Goal: Task Accomplishment & Management: Complete application form

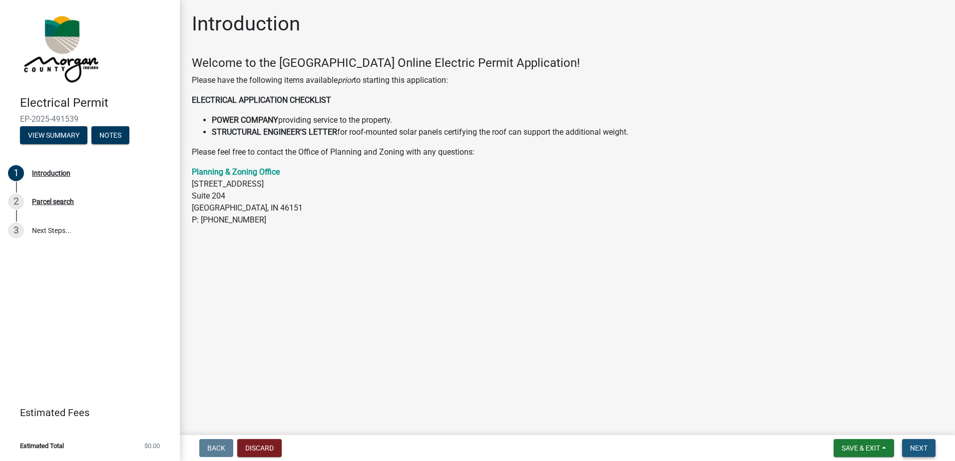
click at [923, 448] on span "Next" at bounding box center [918, 448] width 17 height 8
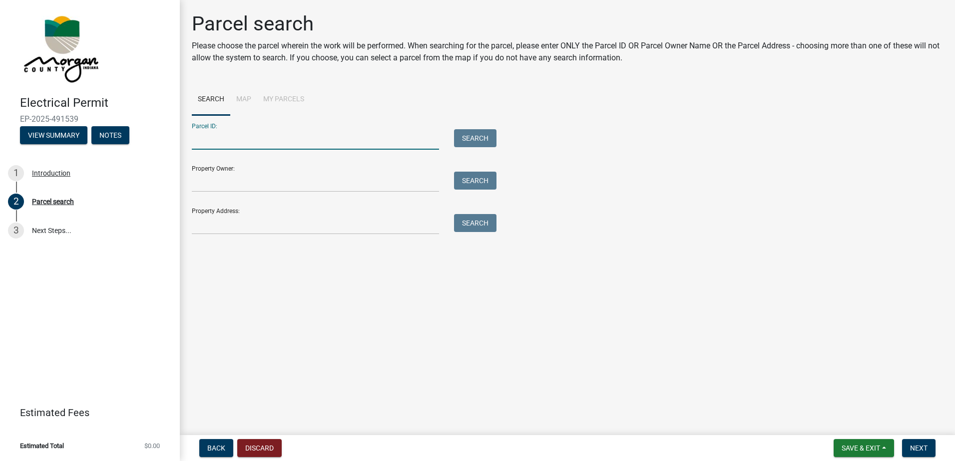
click at [283, 134] on input "Parcel ID:" at bounding box center [315, 139] width 247 height 20
click at [253, 222] on input "Property Address:" at bounding box center [315, 224] width 247 height 20
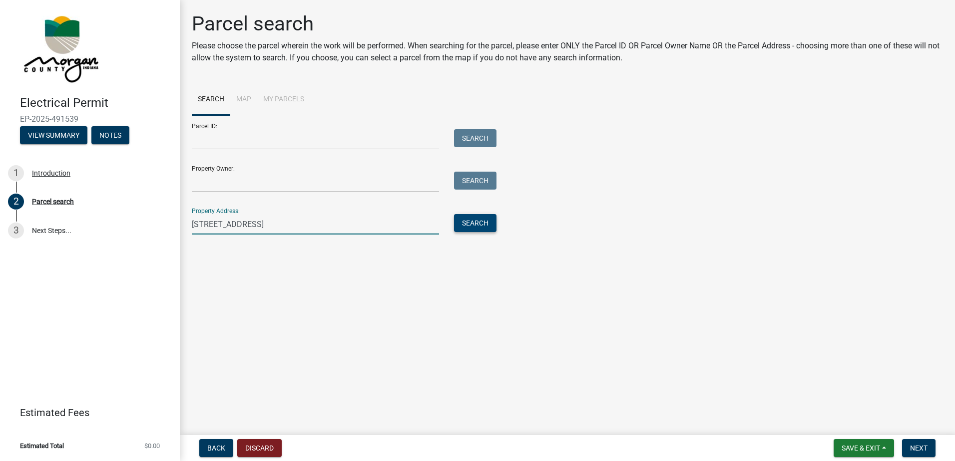
type input "7136 East Rising Sun"
click at [482, 215] on button "Search" at bounding box center [475, 223] width 42 height 18
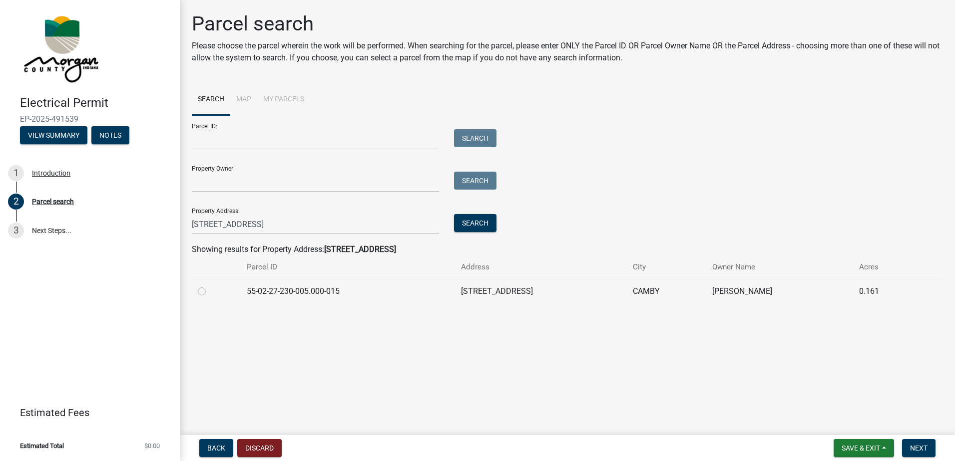
click at [210, 286] on label at bounding box center [210, 286] width 0 height 0
click at [210, 291] on input "radio" at bounding box center [213, 289] width 6 height 6
radio input "true"
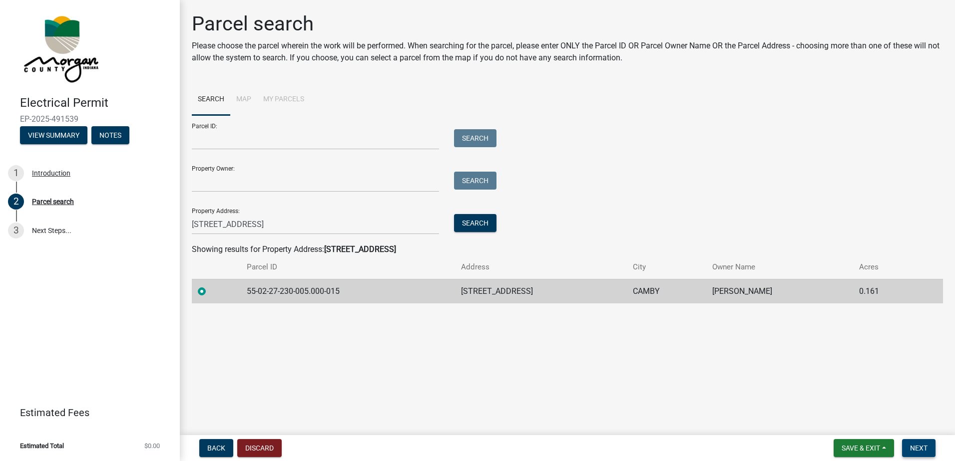
click at [920, 445] on span "Next" at bounding box center [918, 448] width 17 height 8
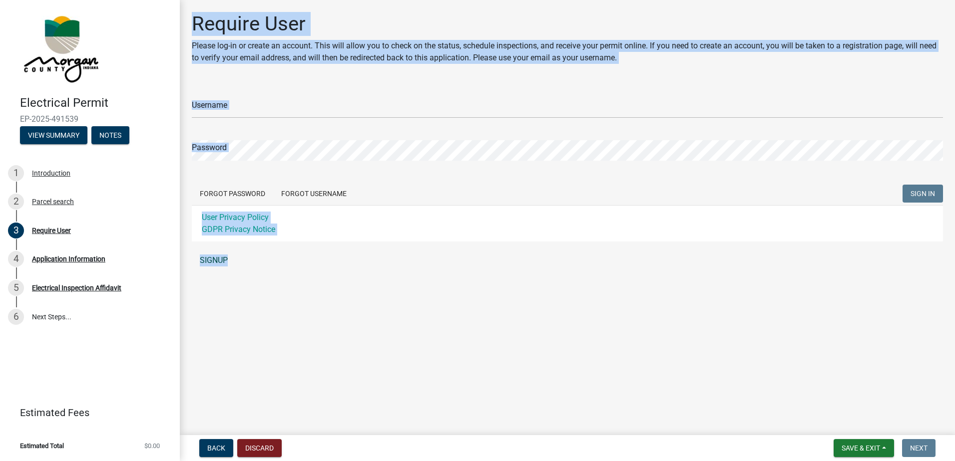
drag, startPoint x: 191, startPoint y: 23, endPoint x: 437, endPoint y: 265, distance: 345.0
click at [437, 265] on div "Require User Please log-in or create an account. This will allow you to check o…" at bounding box center [567, 146] width 766 height 268
copy div "Require User Please log-in or create an account. This will allow you to check o…"
click at [464, 123] on form "Username Password Forgot Password Forgot Username SIGN IN User Privacy Policy G…" at bounding box center [567, 163] width 751 height 158
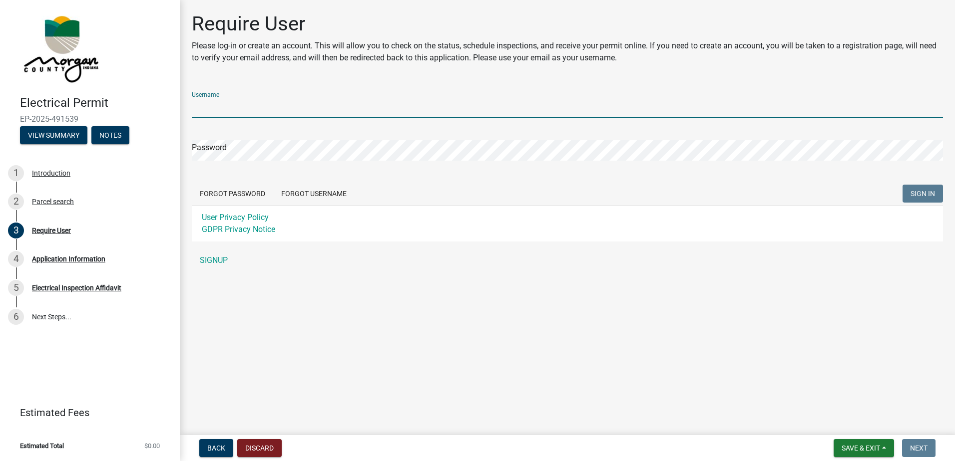
click at [292, 104] on input "Username" at bounding box center [567, 108] width 751 height 20
type input "I"
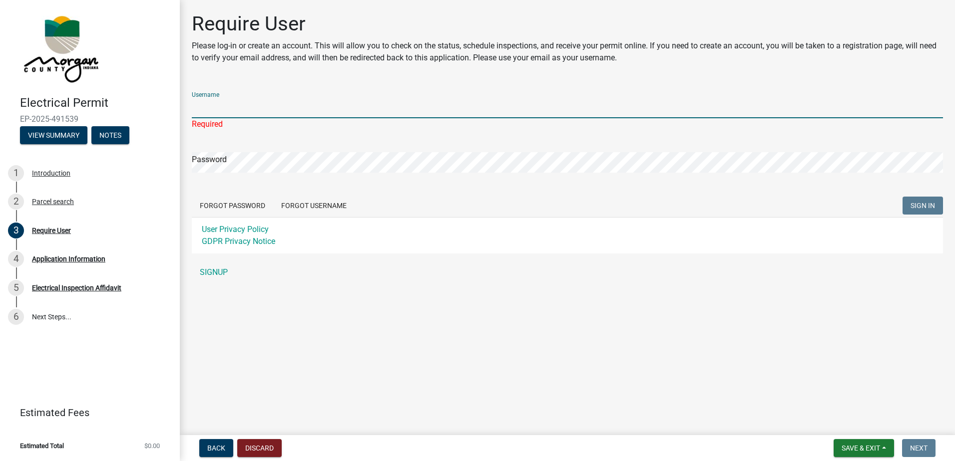
type input "N"
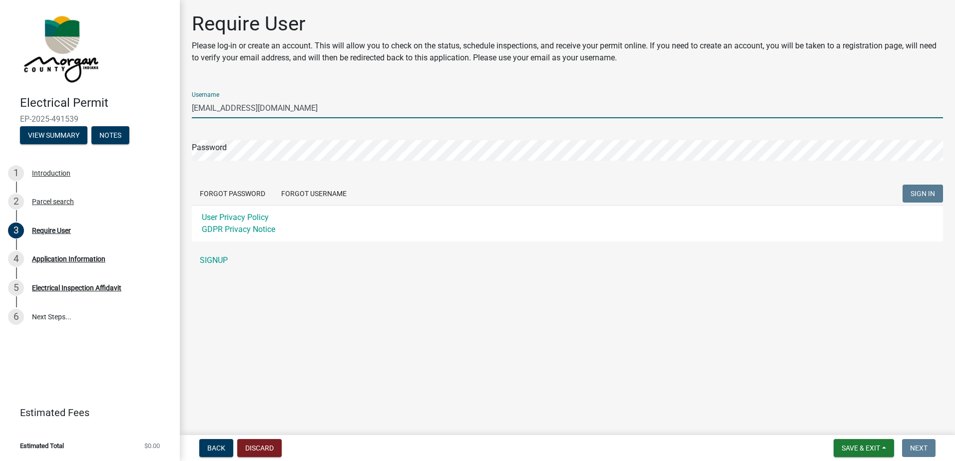
type input "IN@toptiersolarsolutions.com"
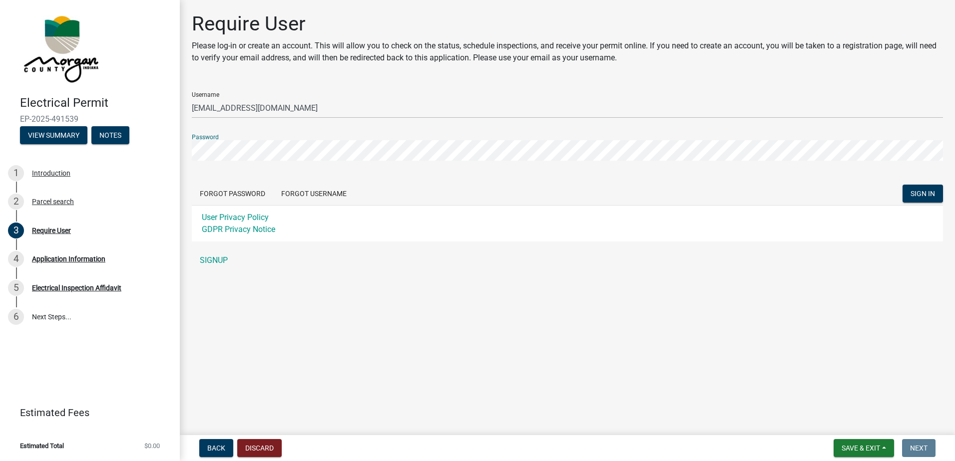
click at [902, 185] on button "SIGN IN" at bounding box center [922, 194] width 40 height 18
click at [223, 256] on link "SIGNUP" at bounding box center [567, 261] width 751 height 20
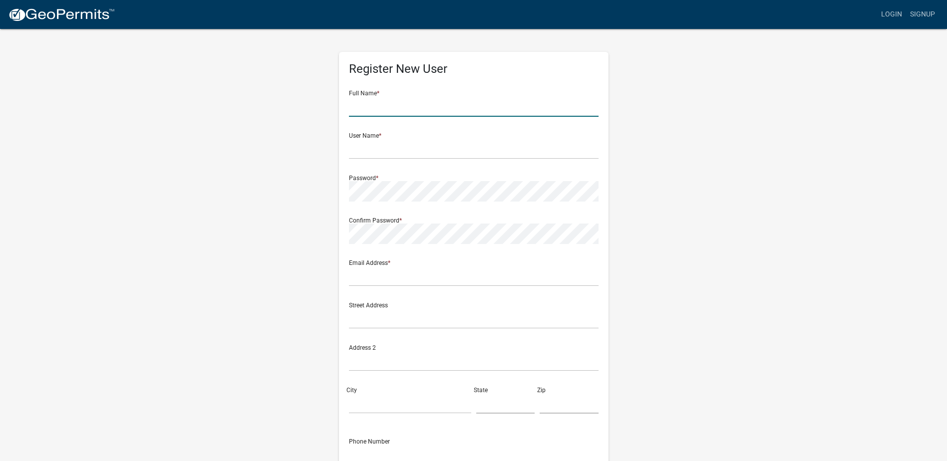
click at [398, 105] on input "text" at bounding box center [474, 106] width 250 height 20
type input "Michael Whitson"
type input "sc@toptiersolarsolutions.com"
type input "1530 Center Park Dr, Charlotte NC 28217"
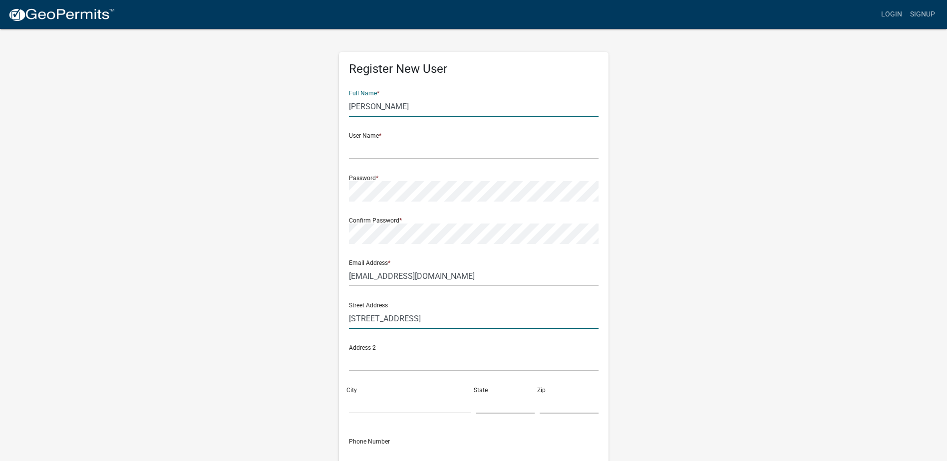
type input "charlotte"
type input "NC"
type input "28217"
type input "7043971146"
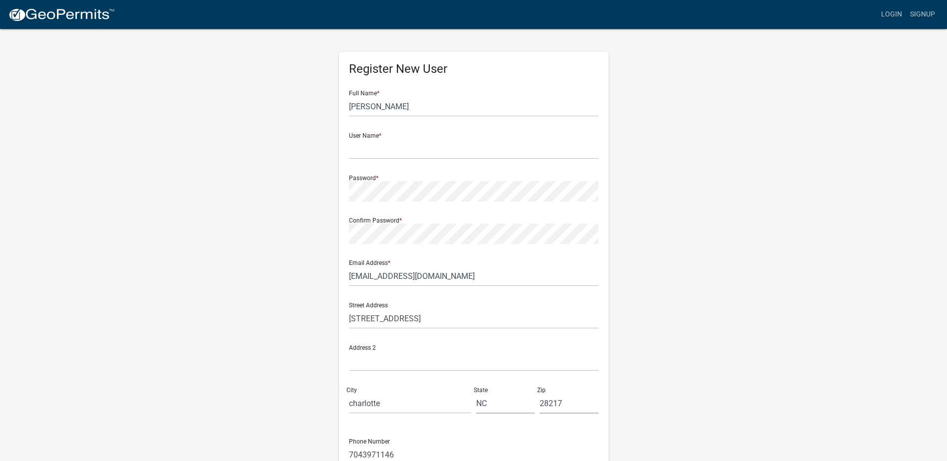
click at [392, 132] on div "User Name *" at bounding box center [474, 142] width 250 height 34
click at [387, 152] on input "text" at bounding box center [474, 149] width 250 height 20
type input "IN@toptiersolarsolutions.com"
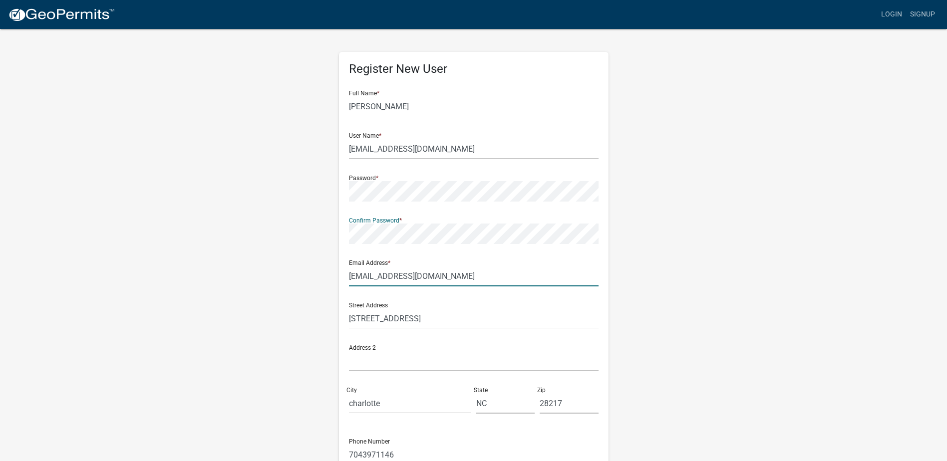
click at [407, 275] on input "sc@toptiersolarsolutions.com" at bounding box center [474, 276] width 250 height 20
type input "in@toptiersolarsolutions.com"
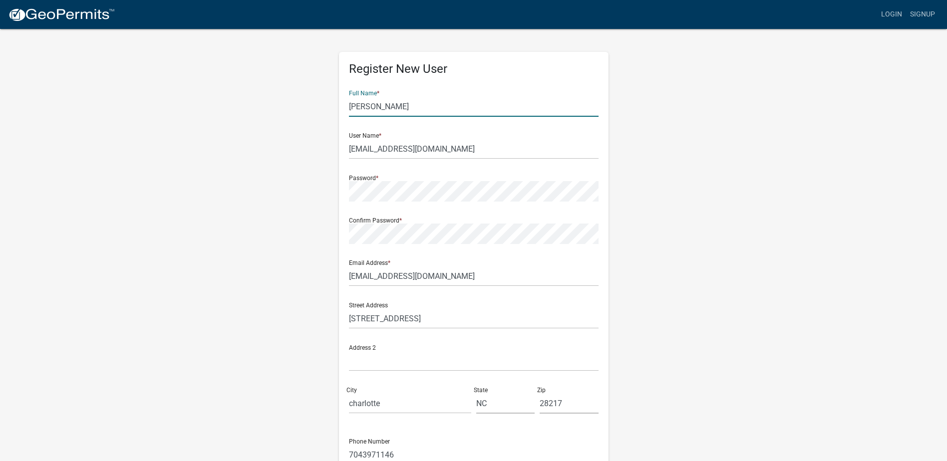
click at [406, 106] on input "Michael Whitson" at bounding box center [474, 106] width 250 height 20
type input "Bryan Law"
click at [711, 229] on div "Register New User Full Name * Bryan Law User Name * IN@toptiersolarsolutions.co…" at bounding box center [473, 295] width 569 height 534
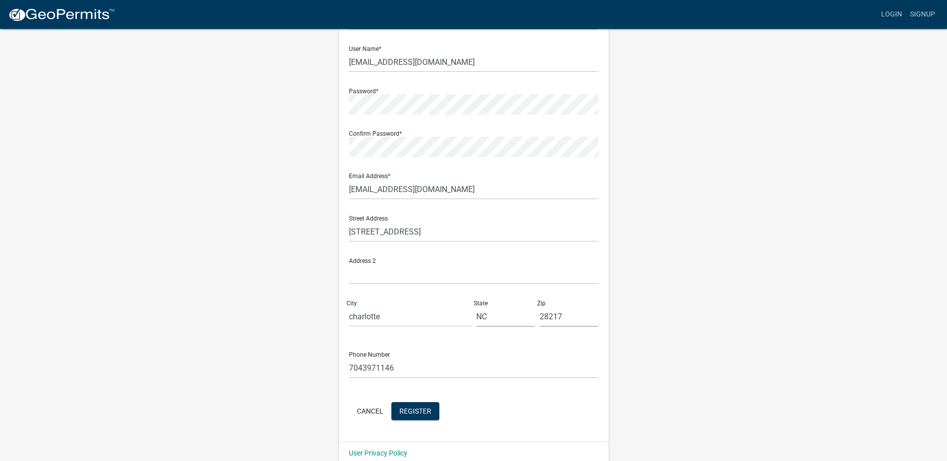
scroll to position [100, 0]
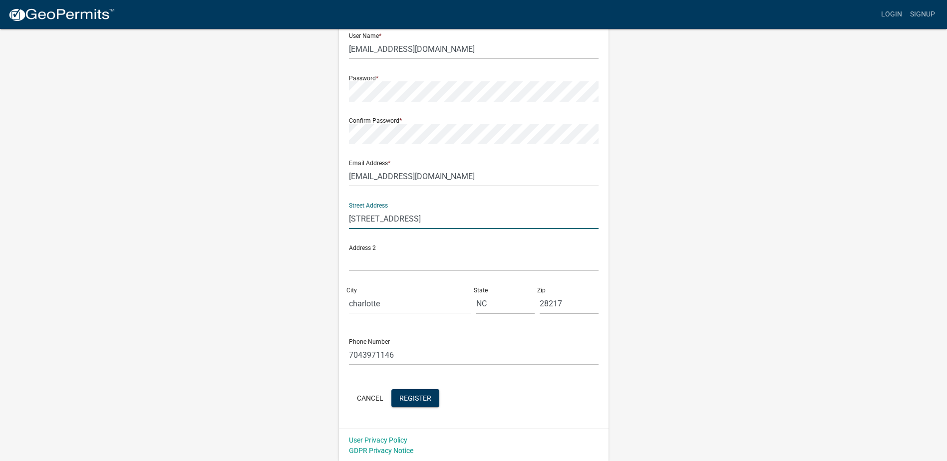
drag, startPoint x: 512, startPoint y: 215, endPoint x: 430, endPoint y: 218, distance: 82.0
click at [430, 218] on input "1530 Center Park Dr, Charlotte NC 28217" at bounding box center [474, 219] width 250 height 20
type input "1530 Center Park Dr."
click at [814, 186] on wm-register-view "more_horiz Login Signup Register New User Full Name * Bryan Law User Name * IN@…" at bounding box center [473, 181] width 947 height 562
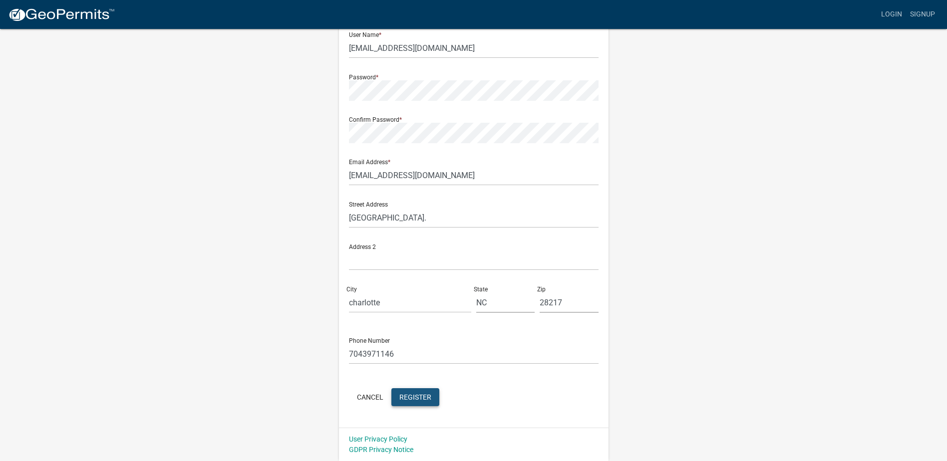
click at [421, 403] on button "Register" at bounding box center [416, 398] width 48 height 18
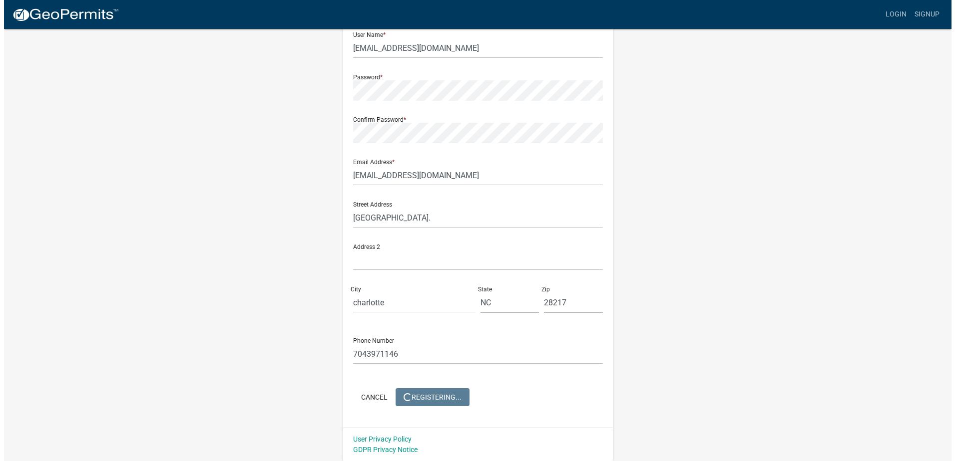
scroll to position [0, 0]
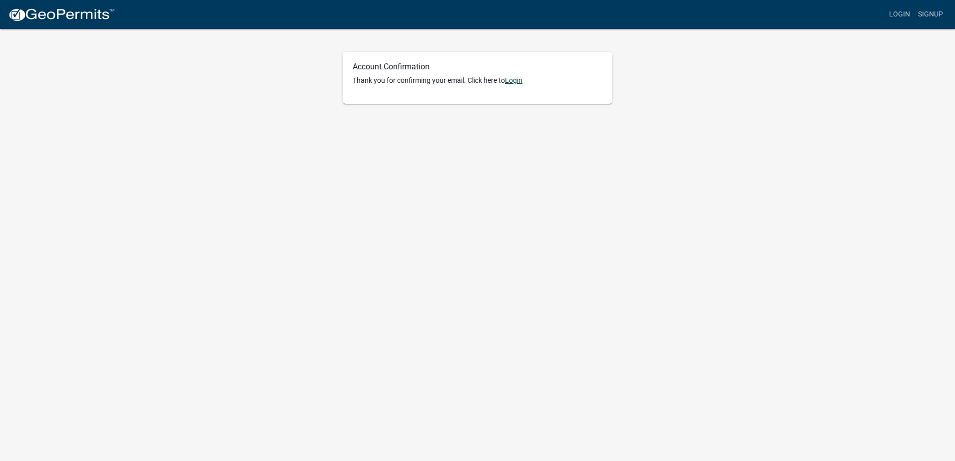
click at [519, 79] on link "Login" at bounding box center [513, 80] width 17 height 8
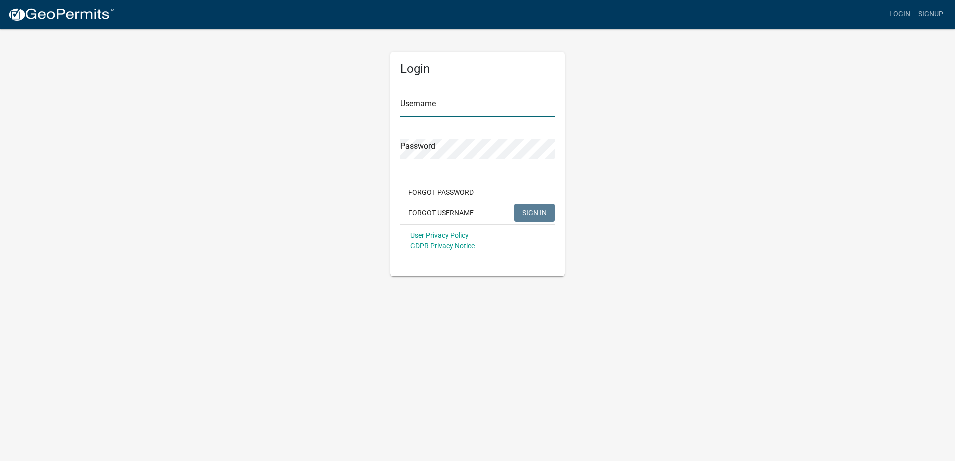
type input "IN@toptiersolarsolutions.com"
click at [443, 105] on input "IN@toptiersolarsolutions.com" at bounding box center [477, 106] width 155 height 20
click at [532, 210] on span "SIGN IN" at bounding box center [534, 212] width 24 height 8
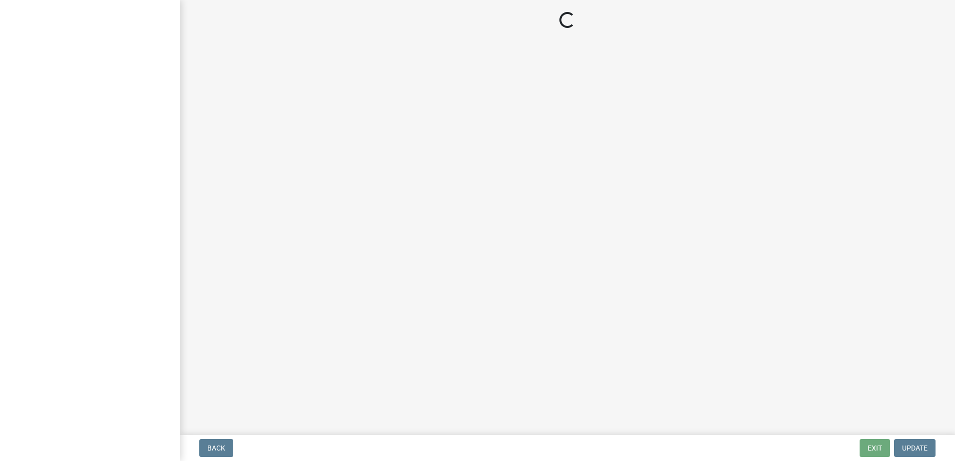
click at [407, 206] on main "Loading..." at bounding box center [567, 215] width 775 height 431
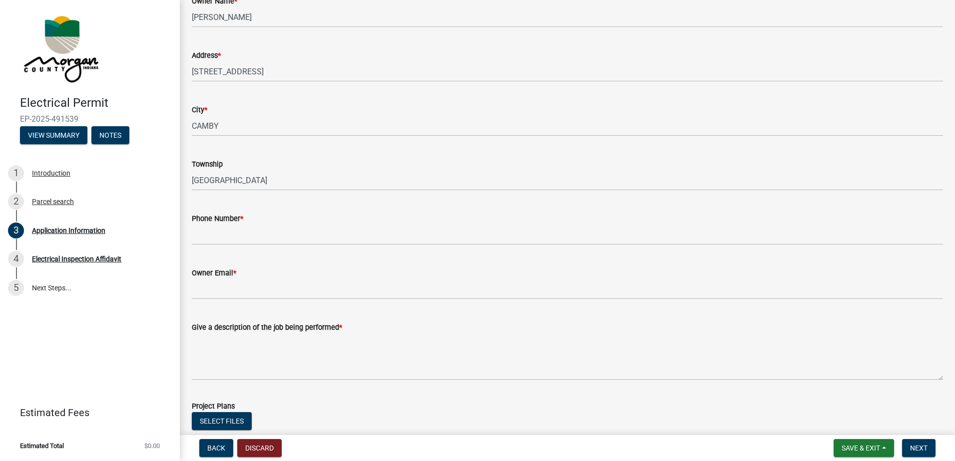
scroll to position [150, 0]
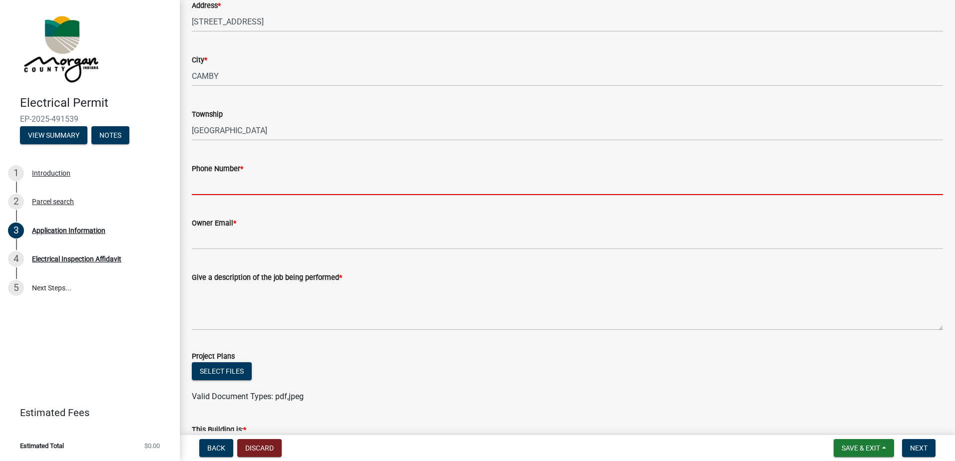
click at [293, 191] on input "Phone Number *" at bounding box center [567, 185] width 751 height 20
type input "7043971146"
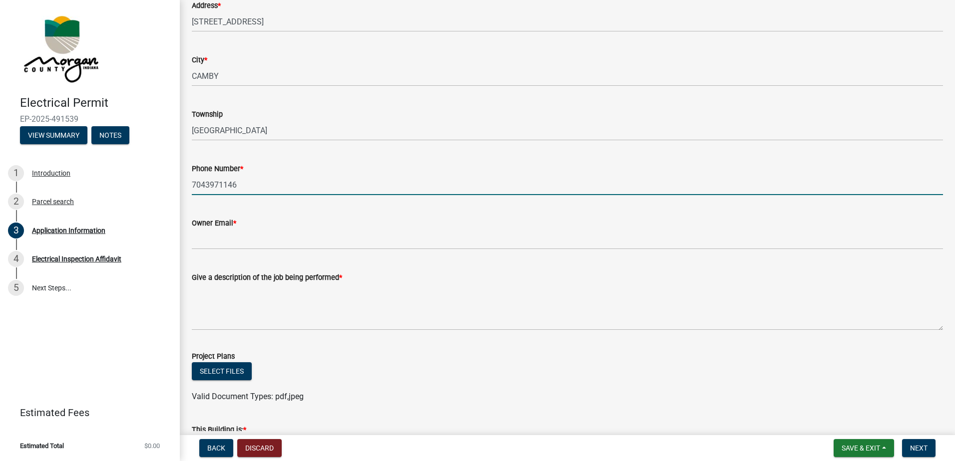
type input "rbowen@rcbowen.com"
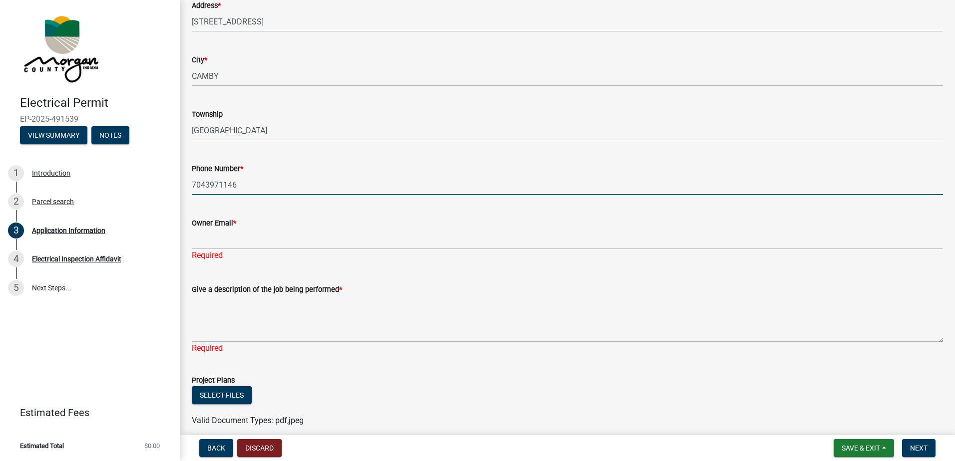
scroll to position [200, 0]
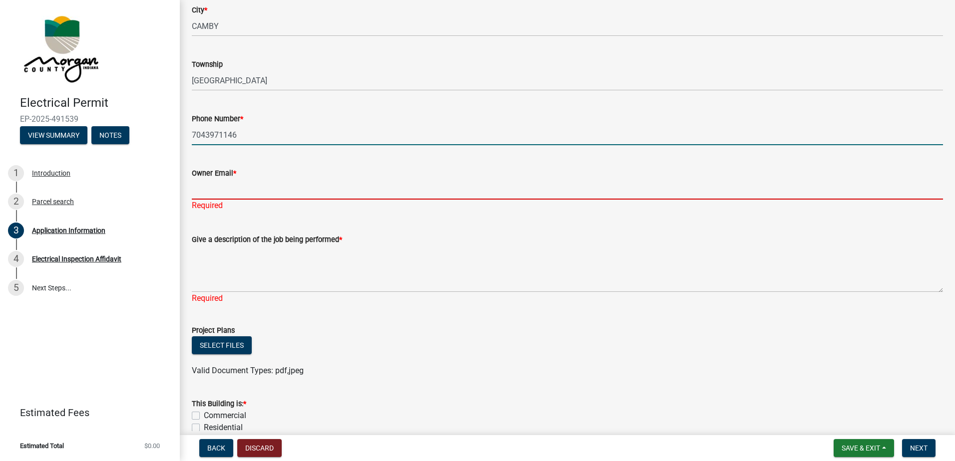
click at [264, 191] on input "Owner Email *" at bounding box center [567, 189] width 751 height 20
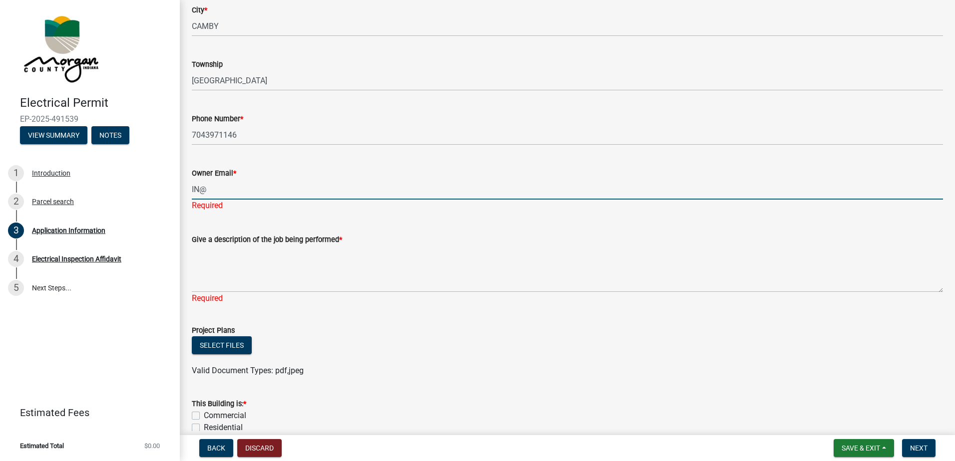
type input "in@toptiersolarsolutions.com"
type input "10609 Northern Dancer Drive"
type input "Indianapolis, IN 46234"
type input "in@toptiersolarsolutions.com"
type input "7043971146"
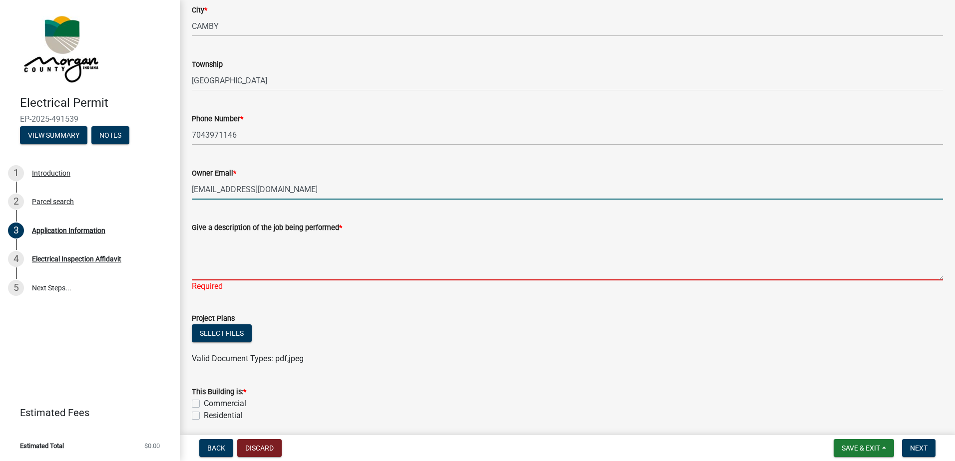
click at [288, 256] on textarea "Give a description of the job being performed *" at bounding box center [567, 257] width 751 height 47
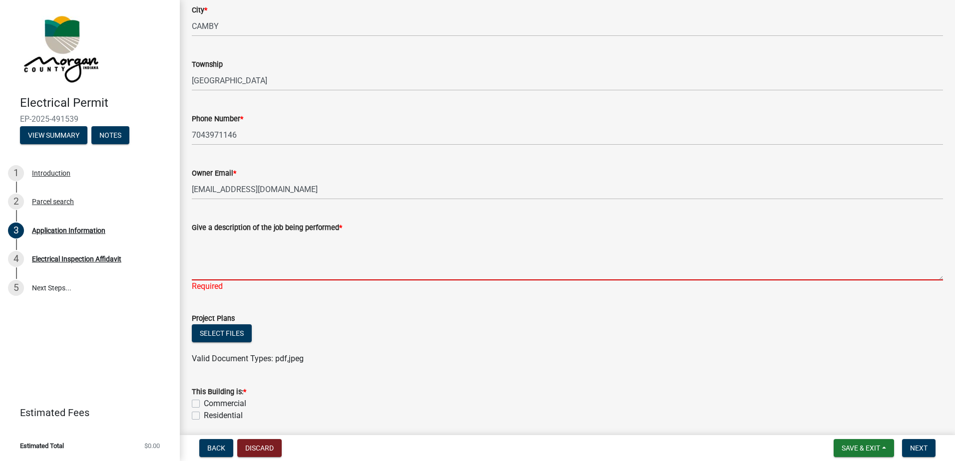
paste textarea "Residential Installation of a 20- module count roof mounted photovoltaic system…"
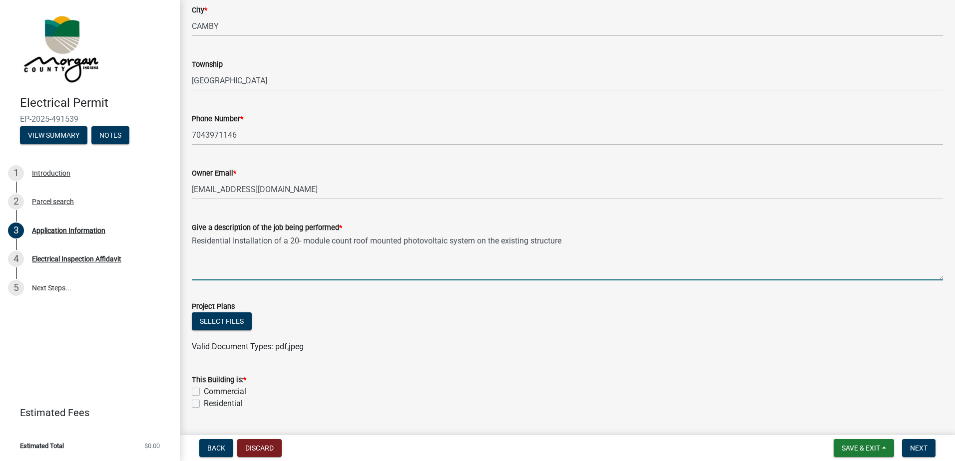
click at [298, 238] on textarea "Residential Installation of a 20- module count roof mounted photovoltaic system…" at bounding box center [567, 257] width 751 height 47
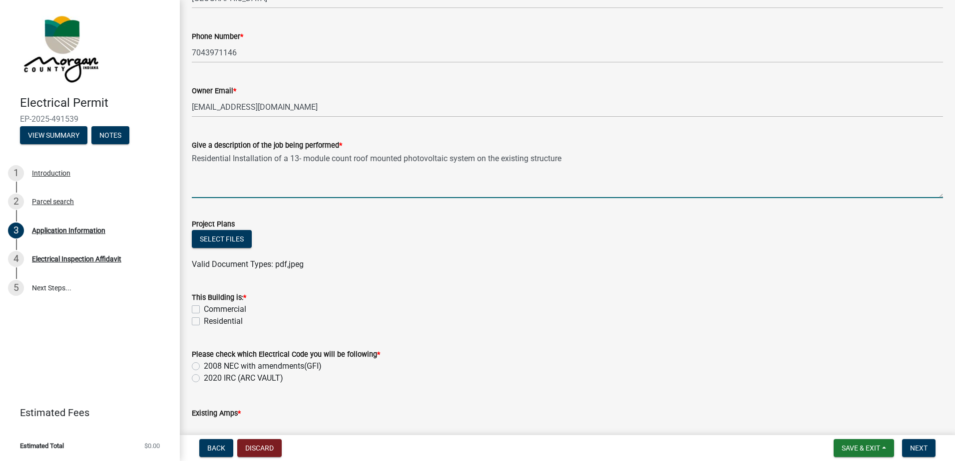
scroll to position [300, 0]
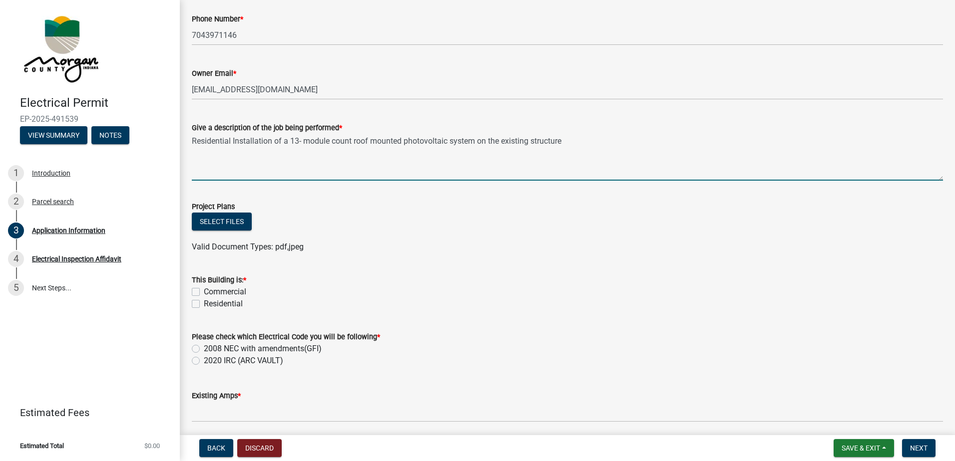
type textarea "Residential Installation of a 13- module count roof mounted photovoltaic system…"
click at [204, 307] on label "Residential" at bounding box center [223, 304] width 39 height 12
click at [204, 305] on input "Residential" at bounding box center [207, 301] width 6 height 6
checkbox input "true"
checkbox input "false"
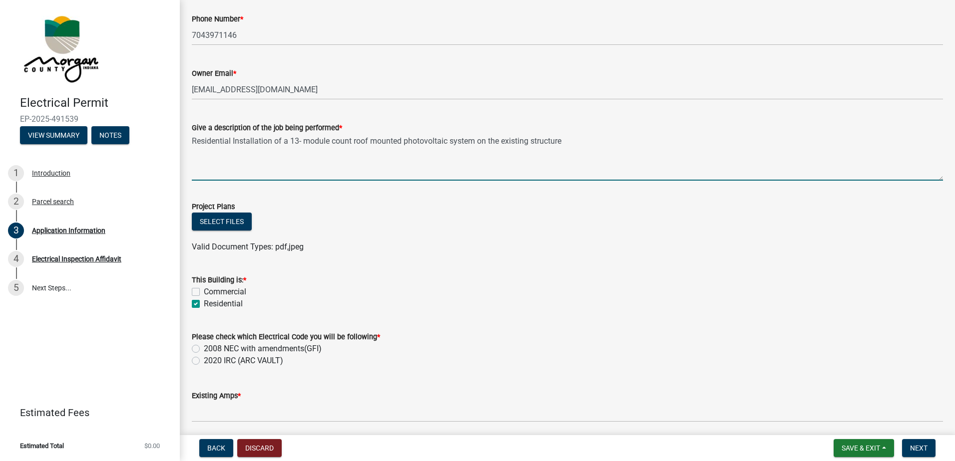
checkbox input "true"
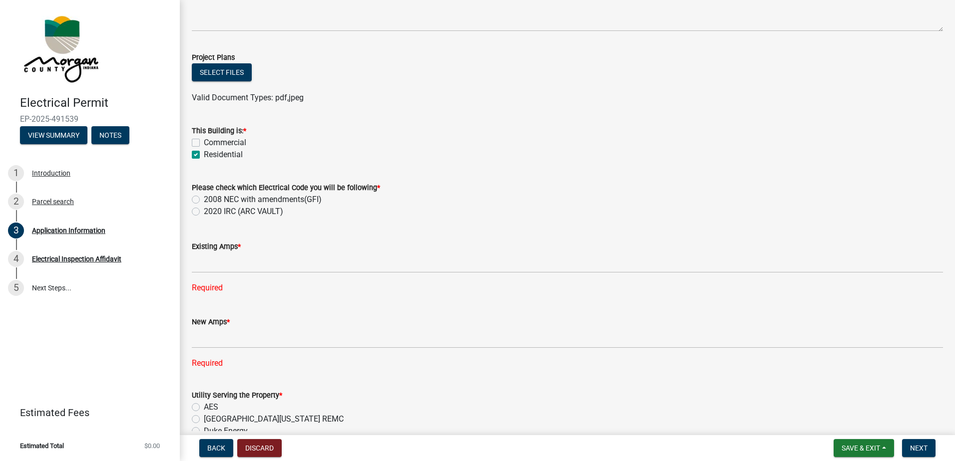
scroll to position [449, 0]
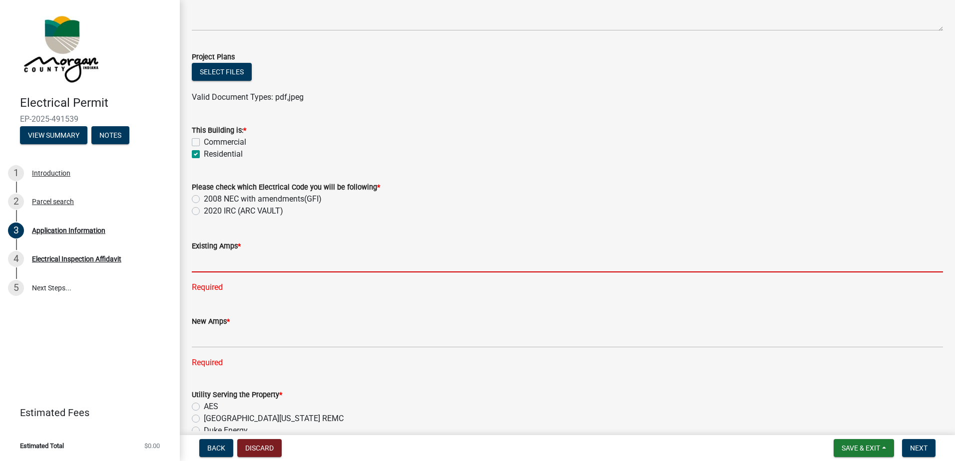
click at [247, 265] on input "text" at bounding box center [567, 262] width 751 height 20
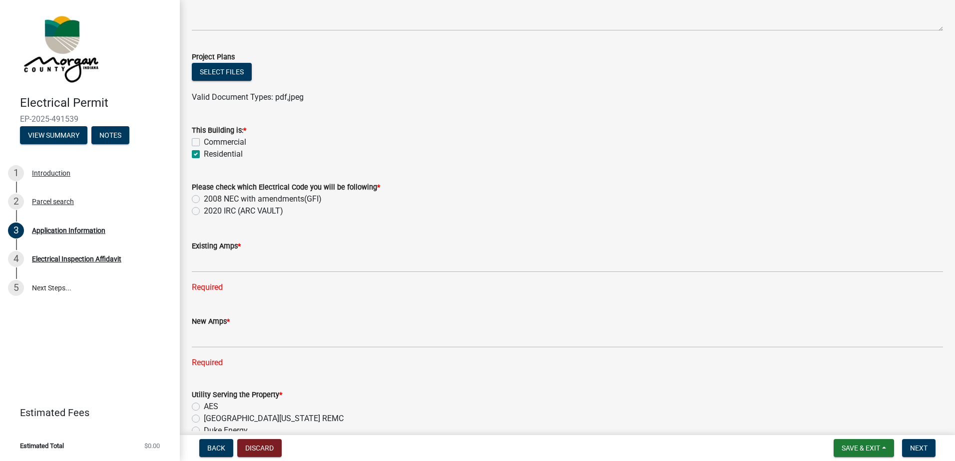
drag, startPoint x: 324, startPoint y: 209, endPoint x: 189, endPoint y: 198, distance: 135.3
click at [189, 198] on div "Please check which Electrical Code you will be following * 2008 NEC with amendm…" at bounding box center [567, 193] width 766 height 48
drag, startPoint x: 189, startPoint y: 198, endPoint x: 242, endPoint y: 203, distance: 53.7
copy div "2008 NEC with amendments(GFI) 2020 IRC (ARC VAULT)"
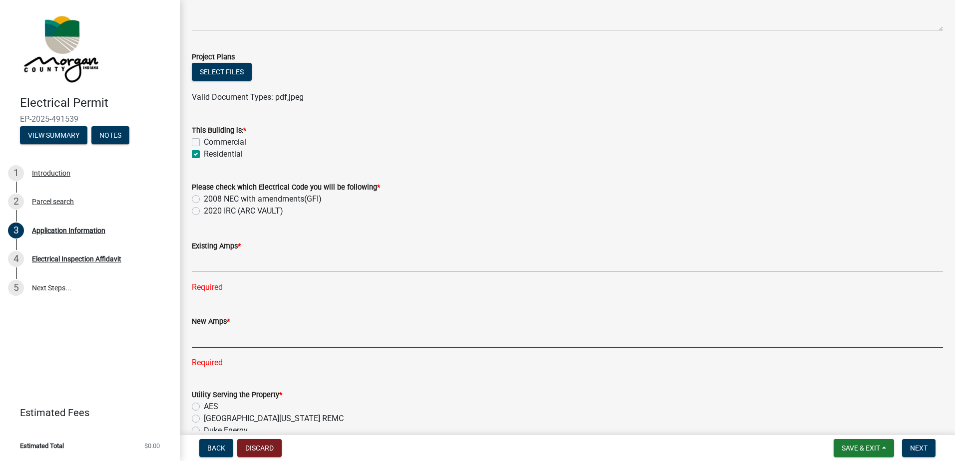
click at [245, 337] on input "text" at bounding box center [567, 338] width 751 height 20
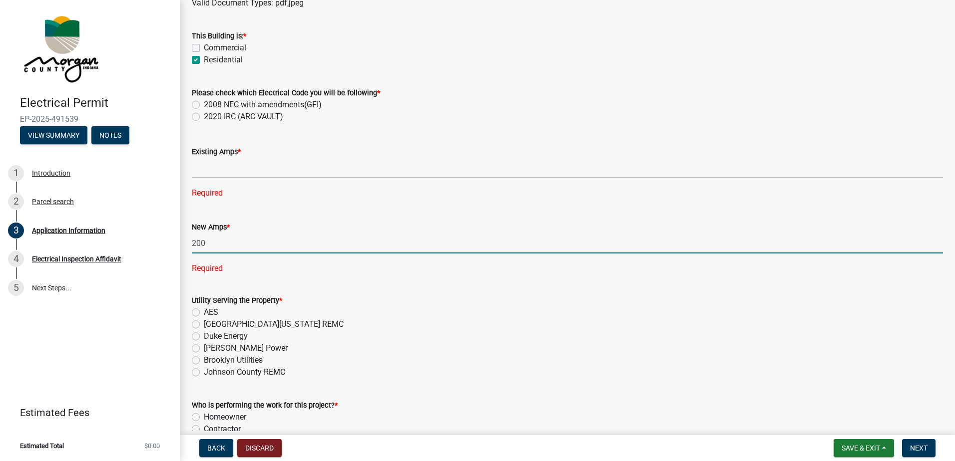
scroll to position [549, 0]
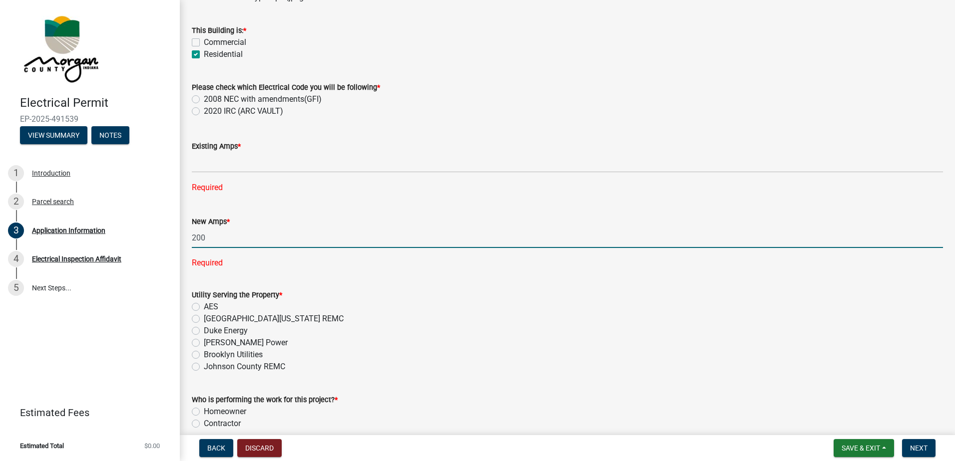
type input "200"
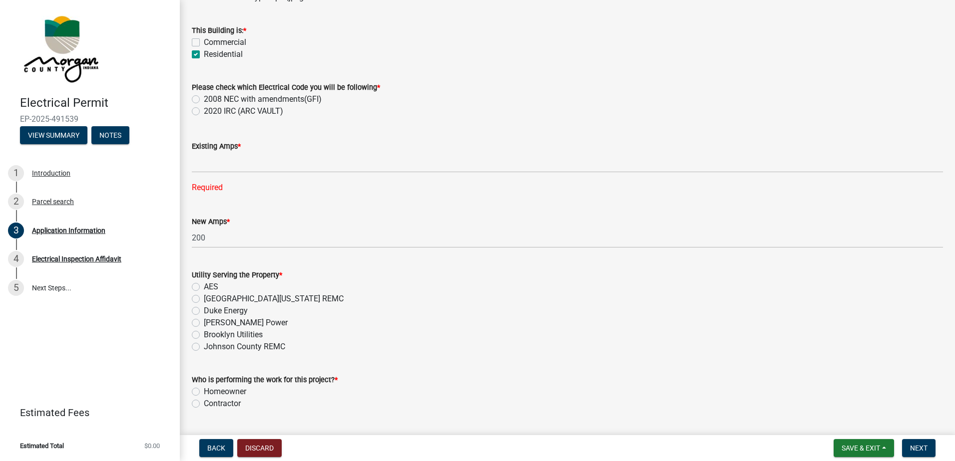
scroll to position [599, 0]
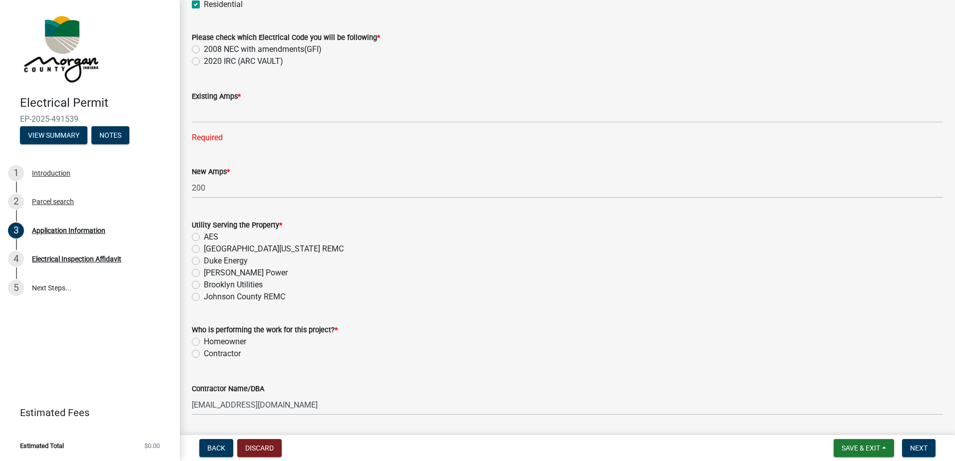
click at [204, 340] on label "Homeowner" at bounding box center [225, 342] width 42 height 12
click at [204, 340] on input "Homeowner" at bounding box center [207, 339] width 6 height 6
radio input "true"
click at [204, 357] on label "Contractor" at bounding box center [222, 354] width 37 height 12
click at [204, 355] on input "Contractor" at bounding box center [207, 351] width 6 height 6
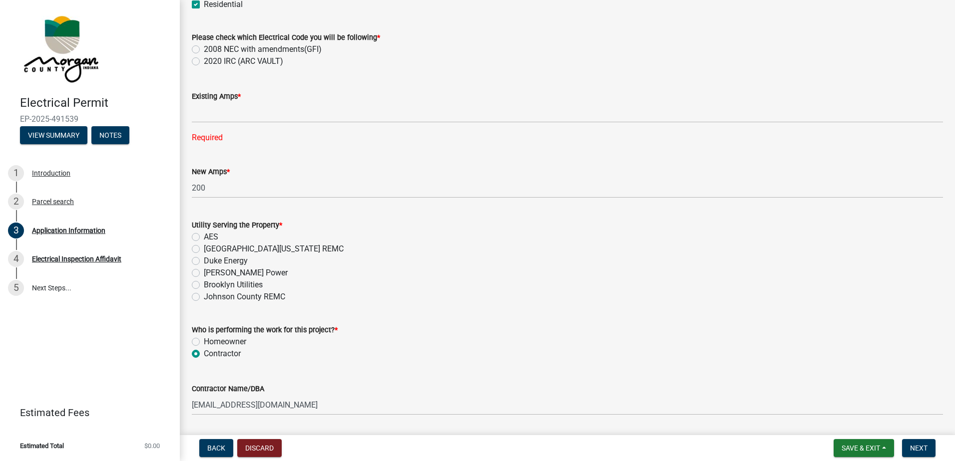
radio input "true"
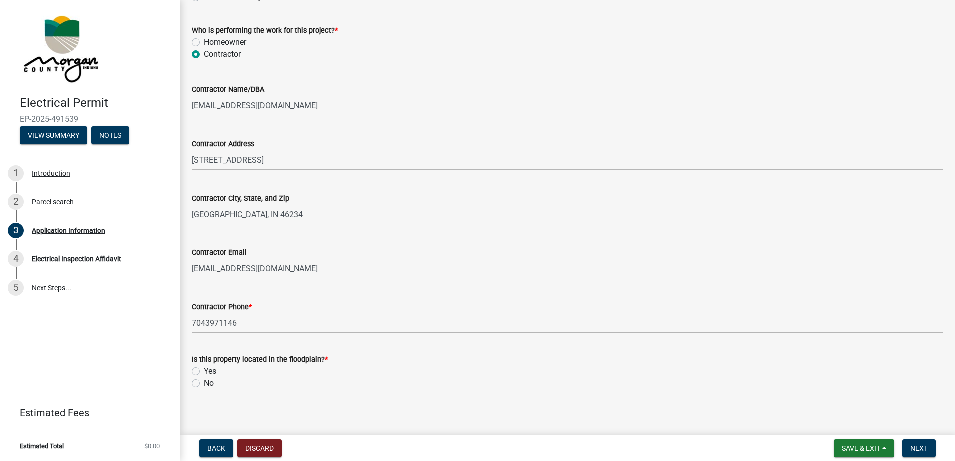
scroll to position [849, 0]
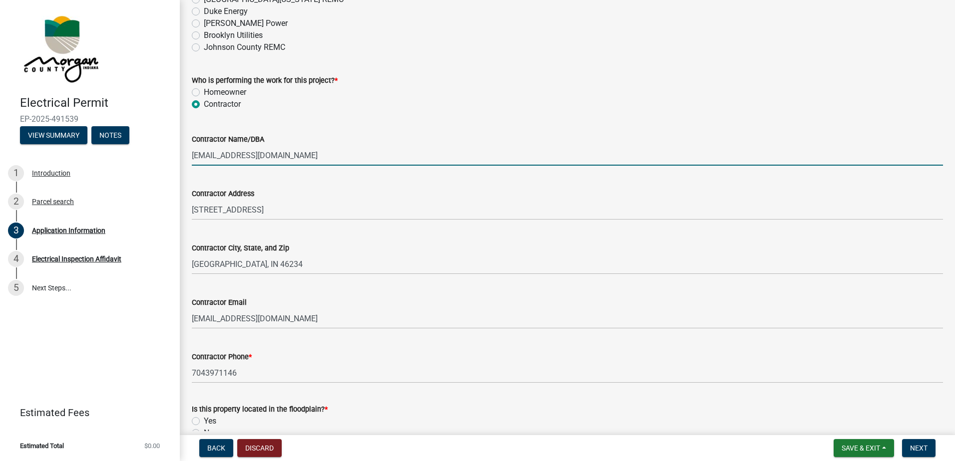
click at [280, 155] on input "rbowen@rcbowen.com" at bounding box center [567, 155] width 751 height 20
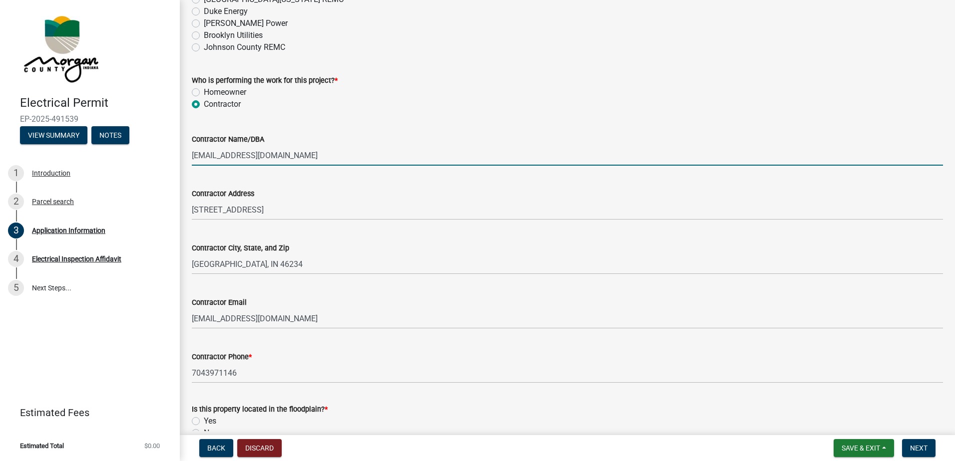
click at [280, 155] on input "rbowen@rcbowen.com" at bounding box center [567, 155] width 751 height 20
type input "Bryan Law"
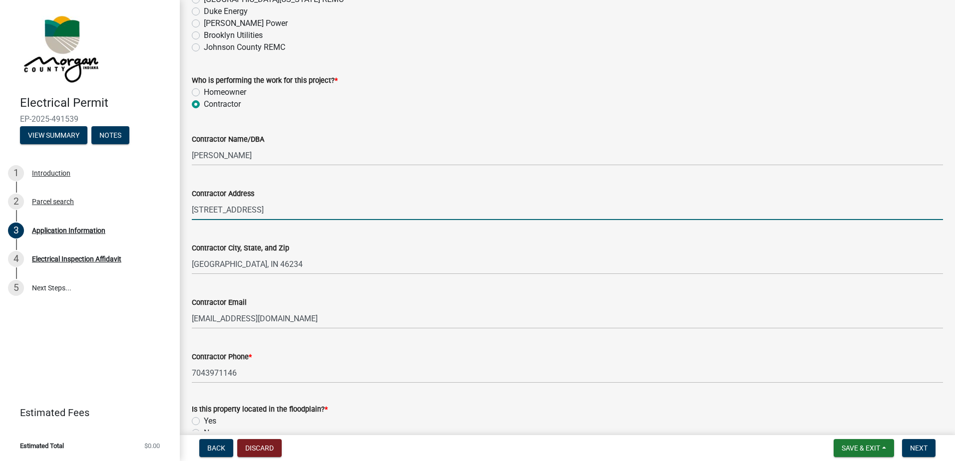
click at [265, 206] on input "10609 Northern Dancer Drive" at bounding box center [567, 210] width 751 height 20
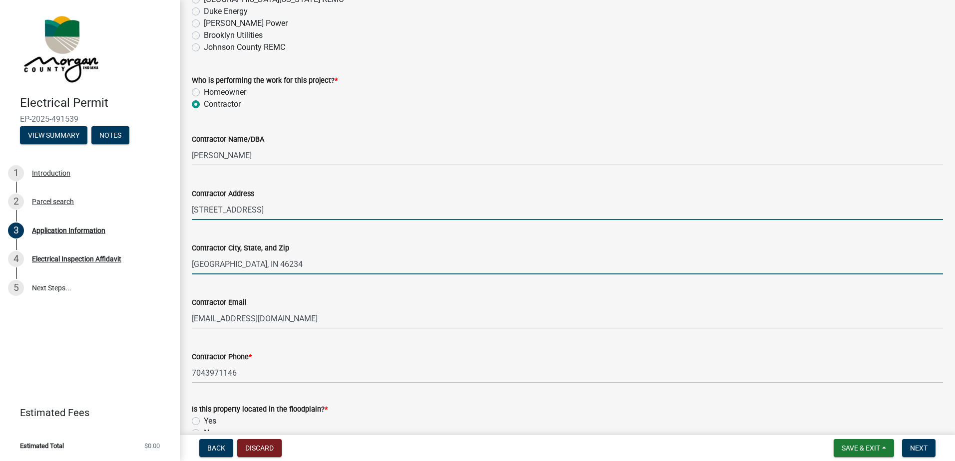
click at [253, 269] on input "Indianapolis, IN 46234" at bounding box center [567, 264] width 751 height 20
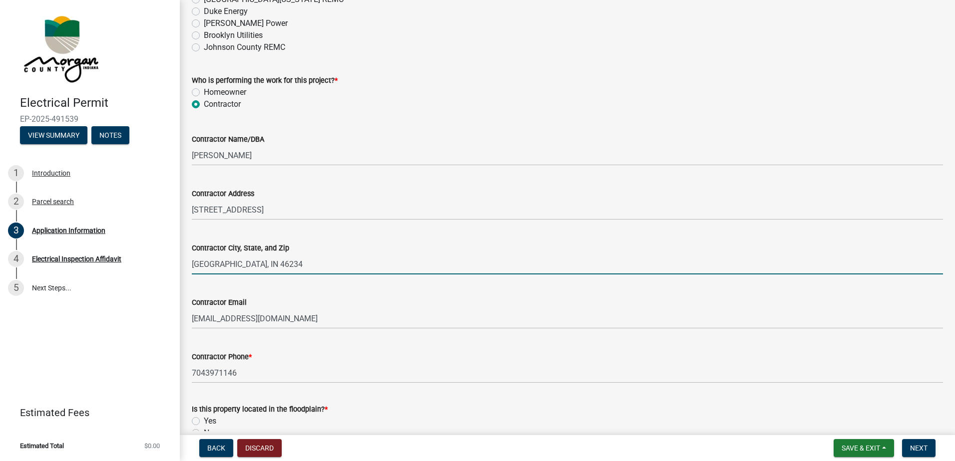
click at [253, 269] on input "Indianapolis, IN 46234" at bounding box center [567, 264] width 751 height 20
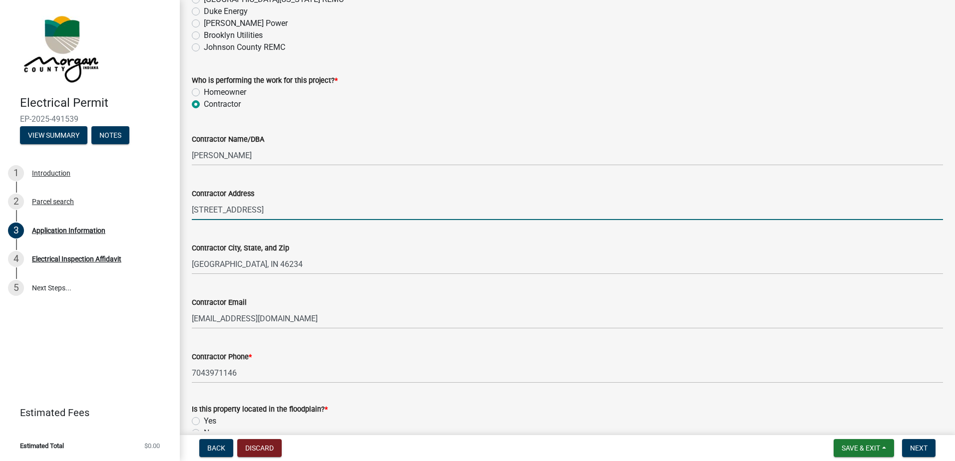
drag, startPoint x: 353, startPoint y: 207, endPoint x: 267, endPoint y: 206, distance: 85.9
click at [267, 206] on input "1530 Center Park Dr, Charlotte NC 28217" at bounding box center [567, 210] width 751 height 20
type input "1530 Center Park Dr,"
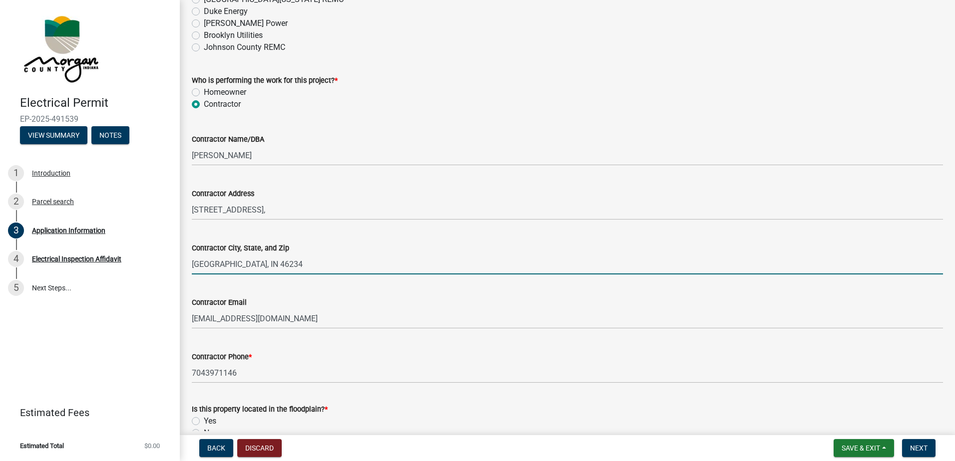
click at [196, 263] on input "Indianapolis, IN 46234" at bounding box center [567, 264] width 751 height 20
paste input "Charlotte NC 28217"
type input "Charlotte NC 28217"
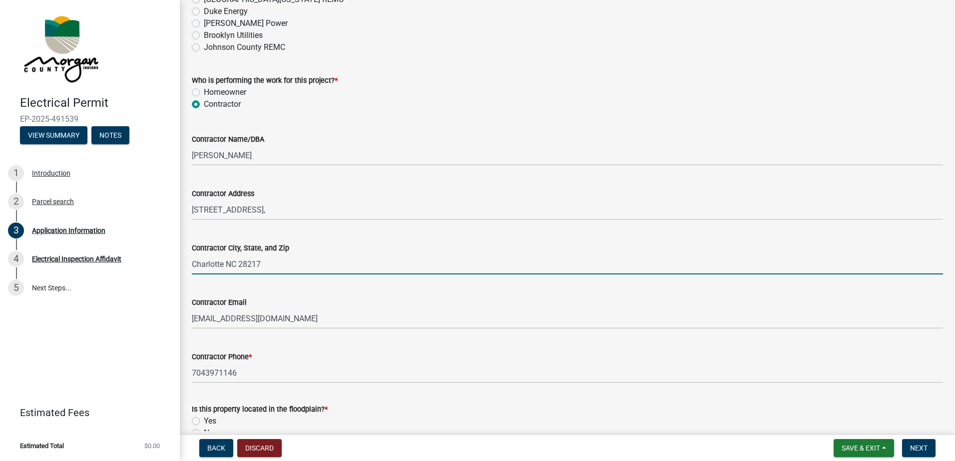
click at [458, 355] on div "Contractor Phone *" at bounding box center [567, 357] width 751 height 12
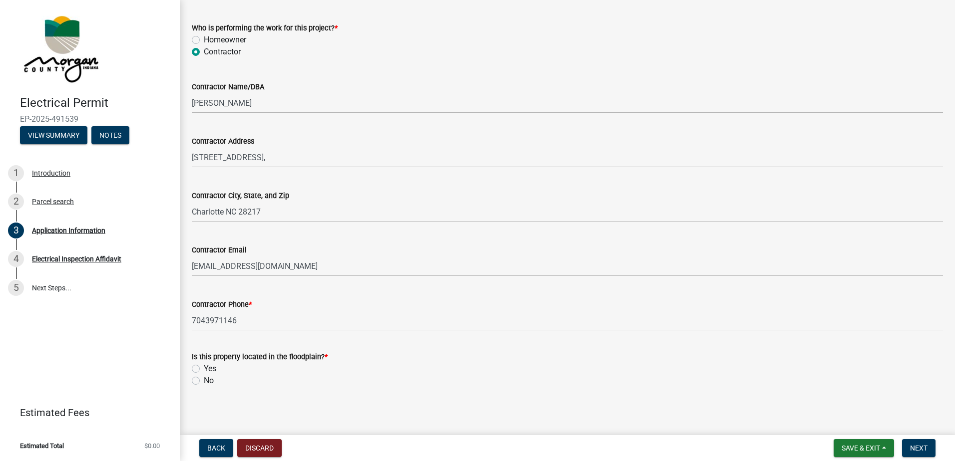
scroll to position [905, 0]
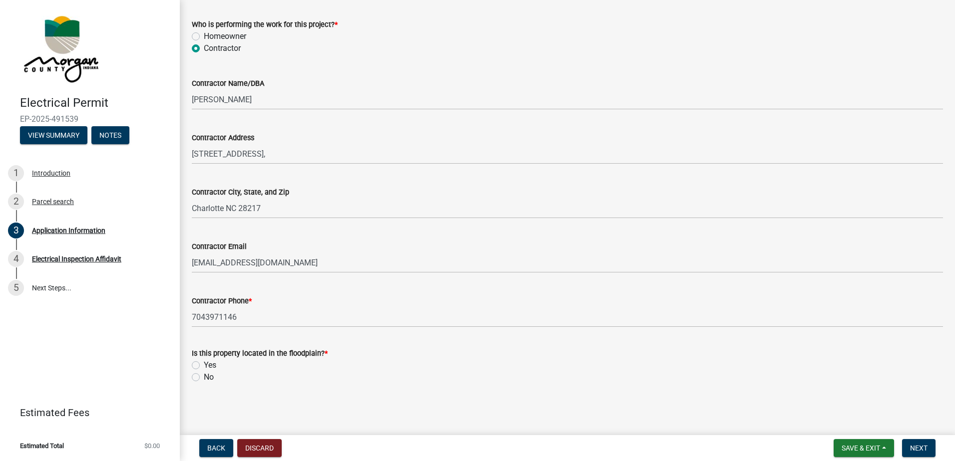
click at [202, 375] on div "No" at bounding box center [567, 378] width 751 height 12
click at [204, 377] on label "No" at bounding box center [209, 378] width 10 height 12
click at [204, 377] on input "No" at bounding box center [207, 375] width 6 height 6
radio input "true"
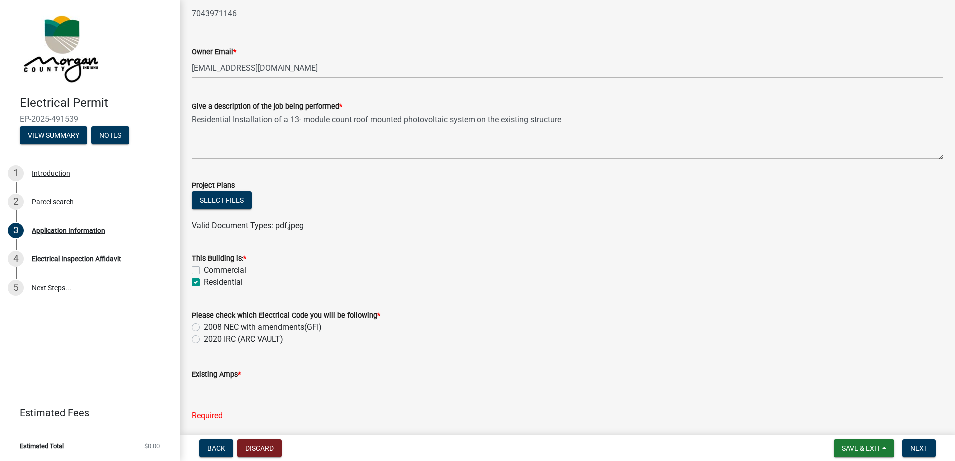
scroll to position [306, 0]
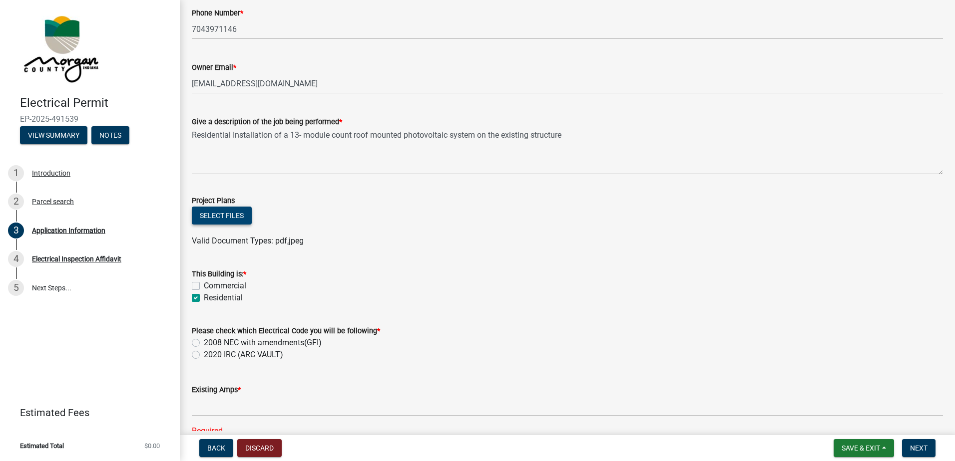
click at [200, 222] on button "Select files" at bounding box center [222, 216] width 60 height 18
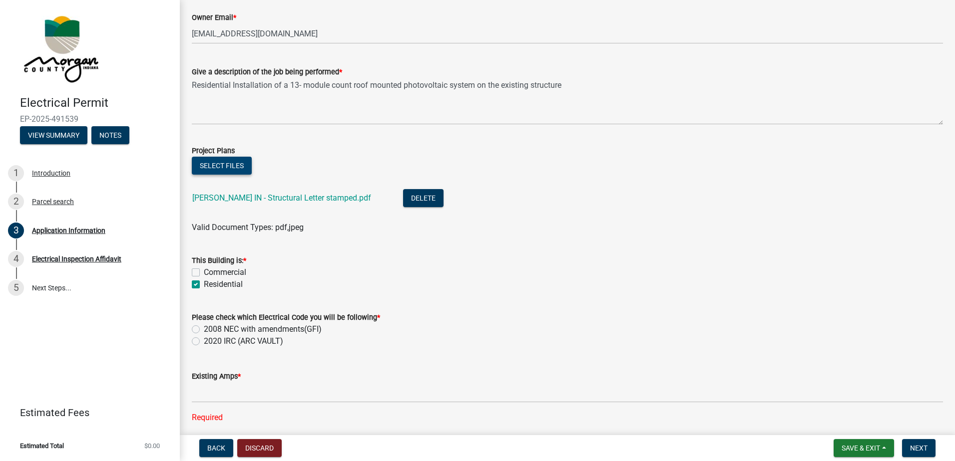
scroll to position [406, 0]
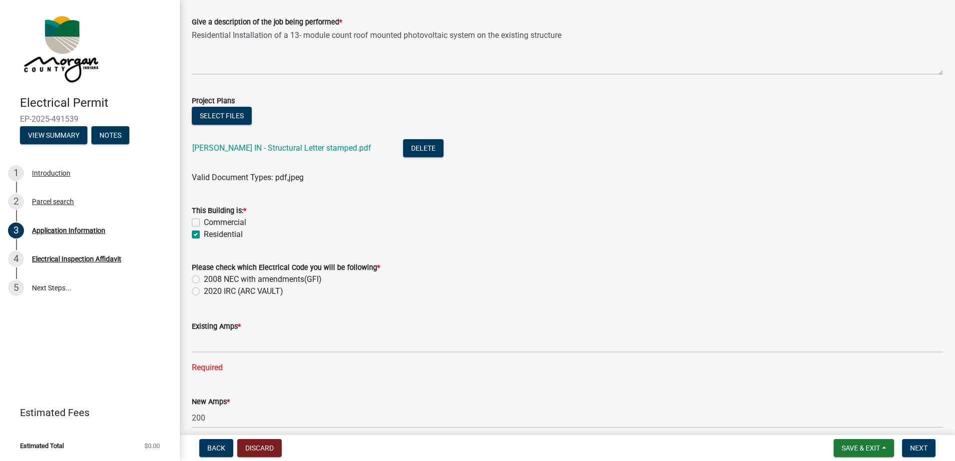
click at [204, 293] on label "2020 IRC (ARC VAULT)" at bounding box center [243, 292] width 79 height 12
click at [204, 292] on input "2020 IRC (ARC VAULT)" at bounding box center [207, 289] width 6 height 6
radio input "true"
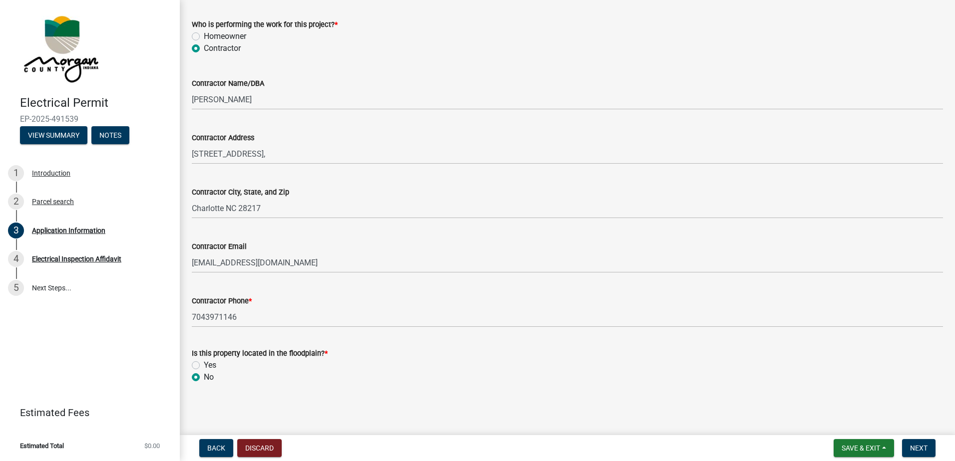
scroll to position [792, 0]
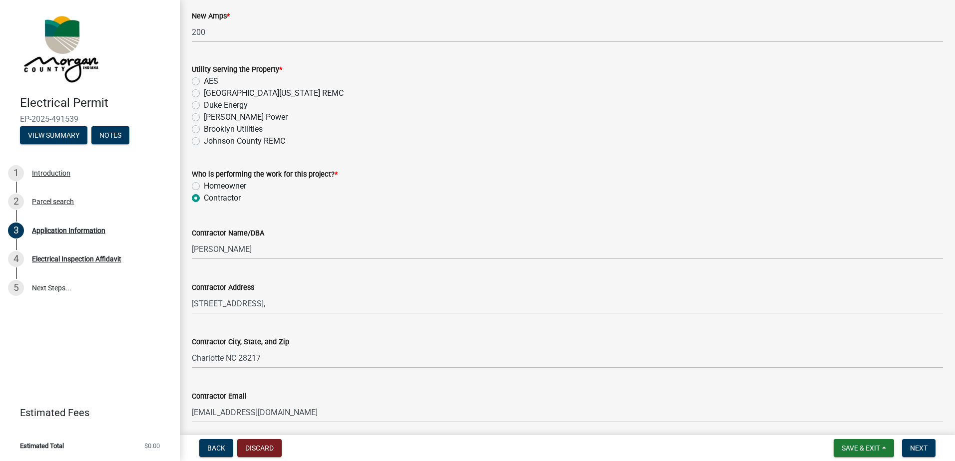
click at [191, 105] on div "Utility Serving the Property * AES South Central Indiana REMC Duke Energy Hendr…" at bounding box center [567, 99] width 766 height 96
click at [204, 101] on label "Duke Energy" at bounding box center [226, 105] width 44 height 12
click at [204, 101] on input "Duke Energy" at bounding box center [207, 102] width 6 height 6
radio input "true"
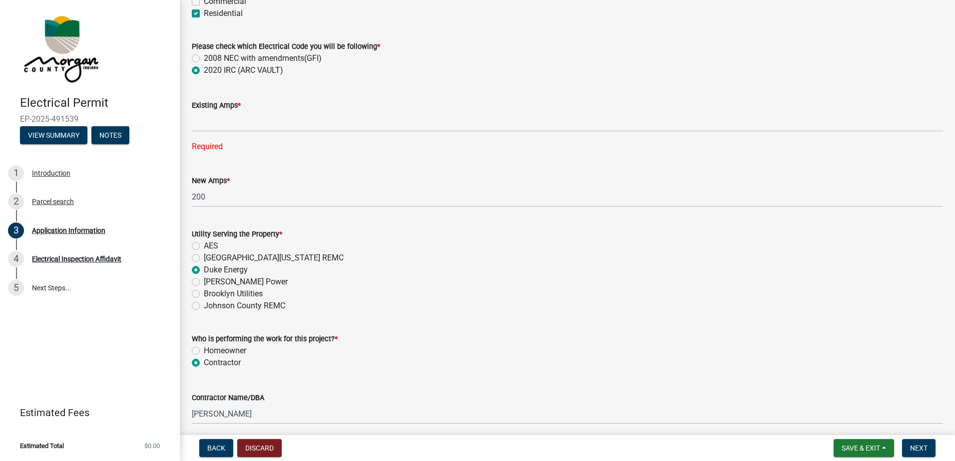
scroll to position [592, 0]
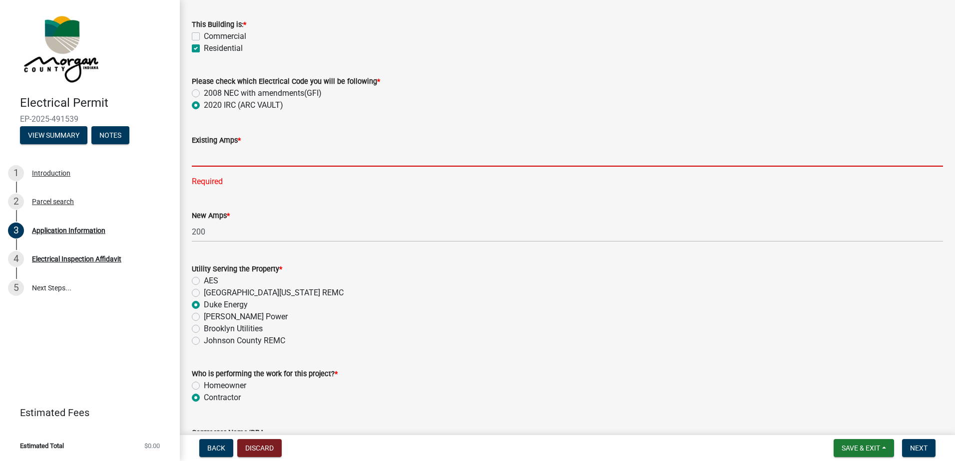
click at [253, 156] on input "text" at bounding box center [567, 156] width 751 height 20
click at [206, 153] on input "text" at bounding box center [567, 156] width 751 height 20
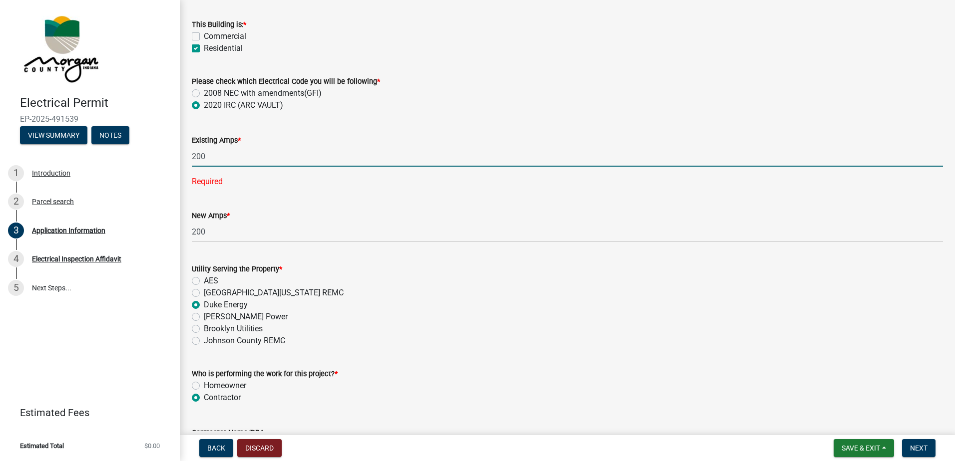
click at [396, 159] on input "200" at bounding box center [567, 156] width 751 height 20
type input "200"
click at [385, 216] on form "New Amps * 200" at bounding box center [567, 226] width 751 height 32
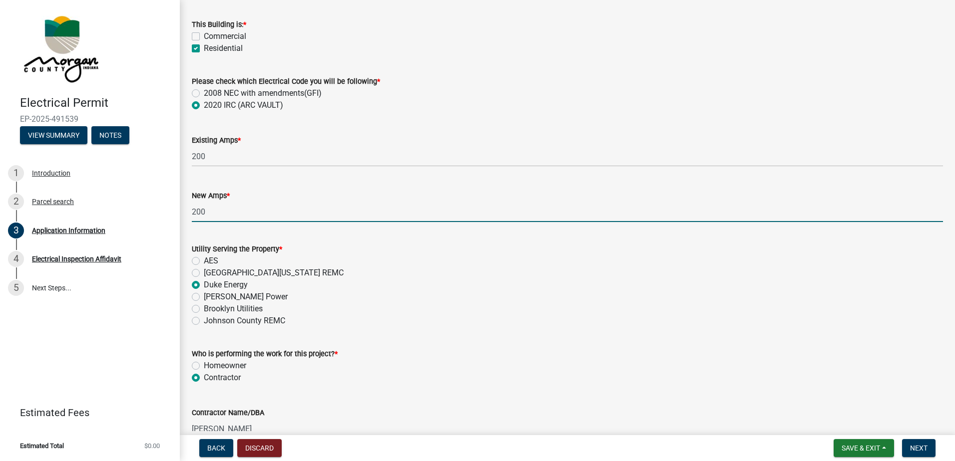
click at [221, 211] on input "200" at bounding box center [567, 212] width 751 height 20
click at [202, 215] on input "200" at bounding box center [567, 212] width 751 height 20
click at [345, 220] on input "0" at bounding box center [567, 212] width 751 height 20
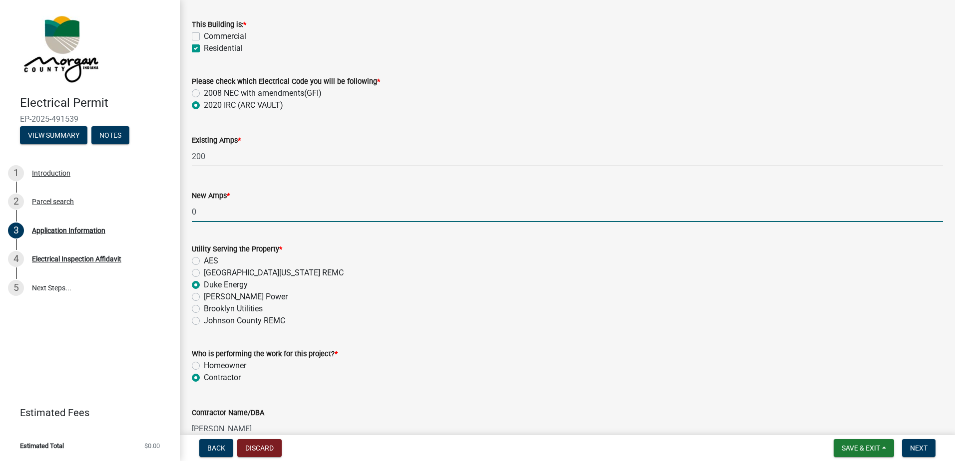
type input "0"
click at [342, 253] on div "Utility Serving the Property *" at bounding box center [567, 249] width 751 height 12
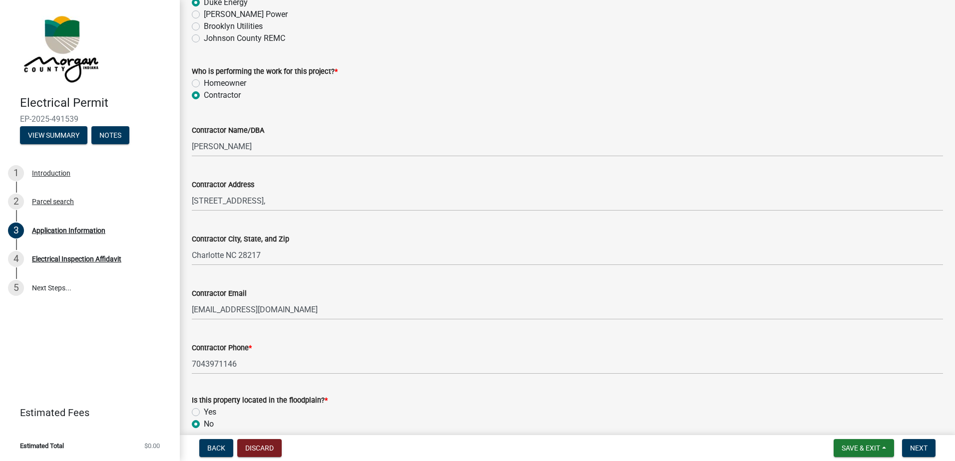
scroll to position [871, 0]
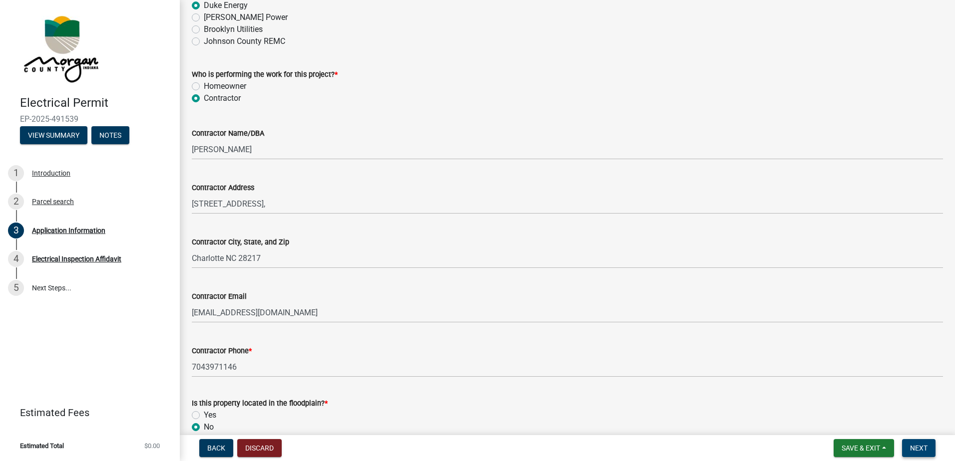
click at [920, 447] on span "Next" at bounding box center [918, 448] width 17 height 8
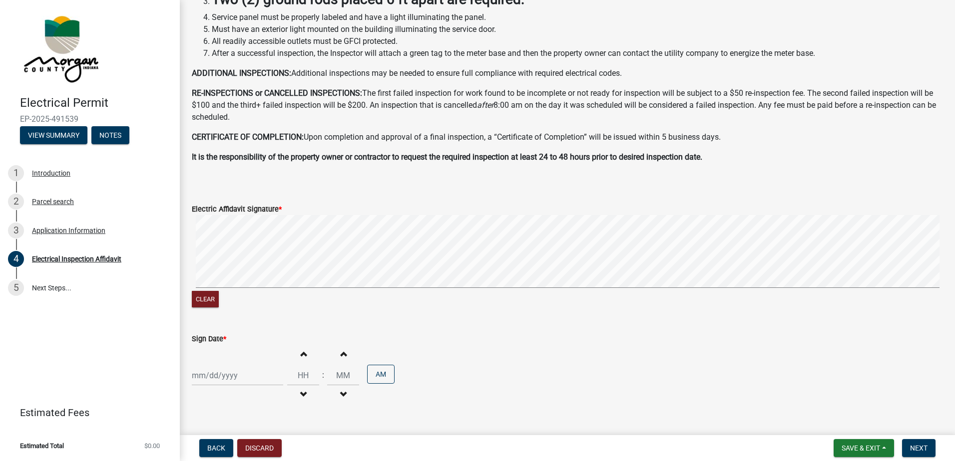
scroll to position [250, 0]
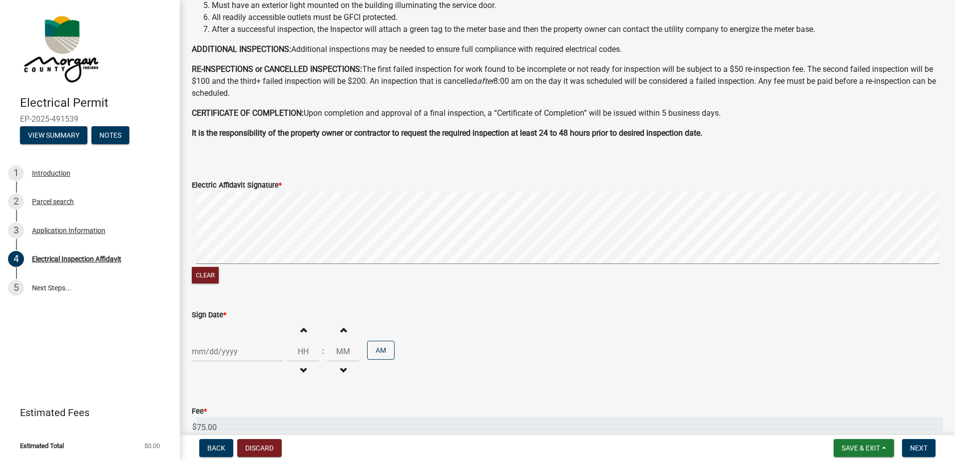
click at [274, 182] on label "Electric Affidavit Signature *" at bounding box center [237, 185] width 90 height 7
click at [214, 279] on button "Clear" at bounding box center [205, 275] width 27 height 16
click at [208, 358] on div at bounding box center [237, 352] width 91 height 20
select select "10"
select select "2025"
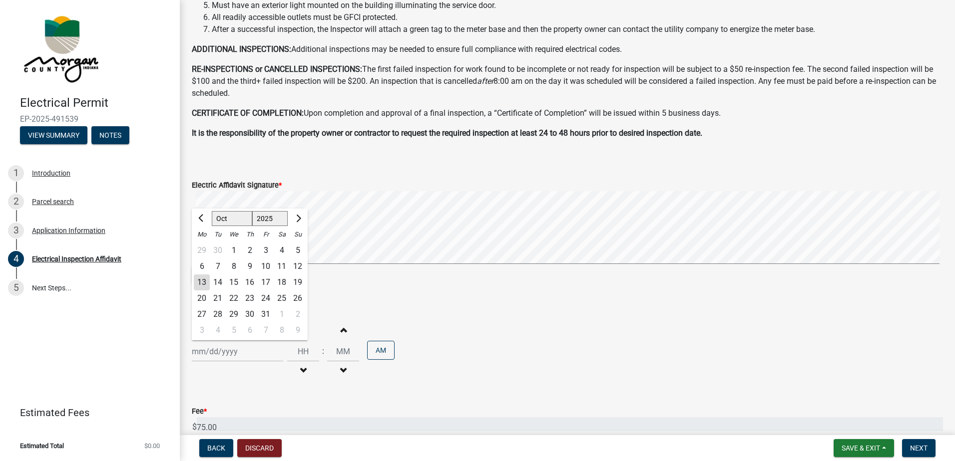
click at [206, 278] on div "13" at bounding box center [202, 283] width 16 height 16
type input "10/13/2025"
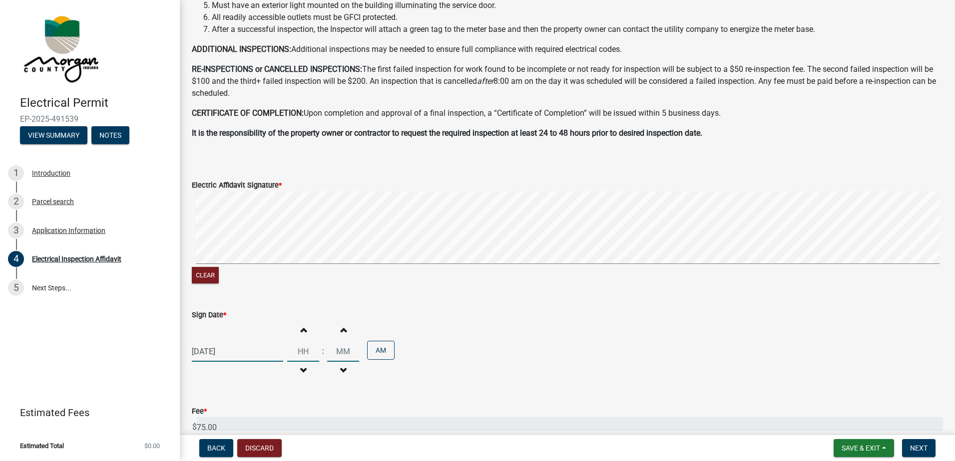
click at [304, 355] on input "Hours" at bounding box center [303, 352] width 32 height 20
click at [302, 359] on input "Hours" at bounding box center [303, 352] width 32 height 20
click at [296, 366] on button "Decrement hours" at bounding box center [303, 371] width 21 height 18
type input "11"
type input "00"
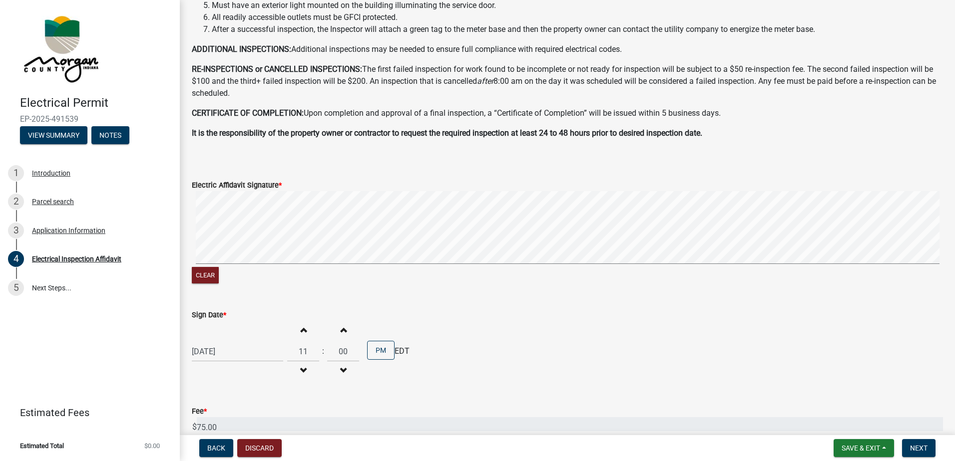
click at [296, 366] on button "Decrement hours" at bounding box center [303, 371] width 21 height 18
type input "09"
click at [341, 328] on span "button" at bounding box center [343, 330] width 5 height 8
click at [341, 368] on span "button" at bounding box center [343, 371] width 5 height 8
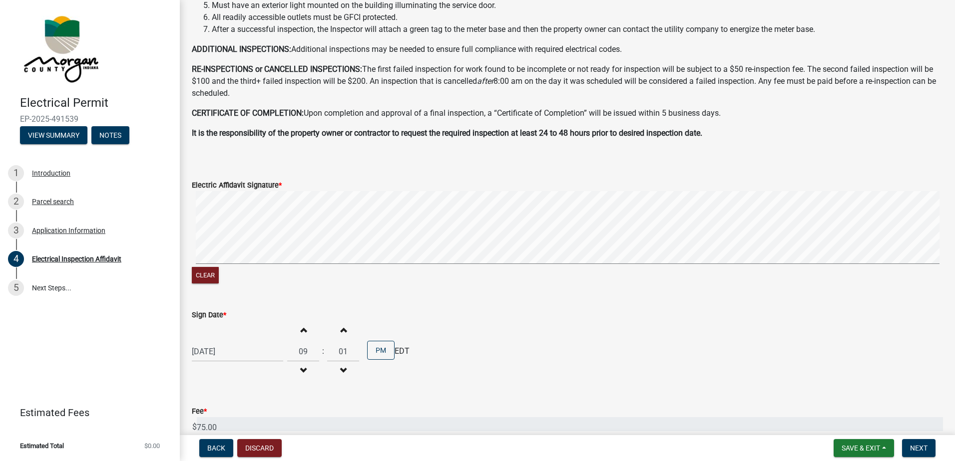
type input "00"
click at [341, 368] on span "button" at bounding box center [343, 371] width 5 height 8
type input "08"
click at [341, 368] on span "button" at bounding box center [343, 371] width 5 height 8
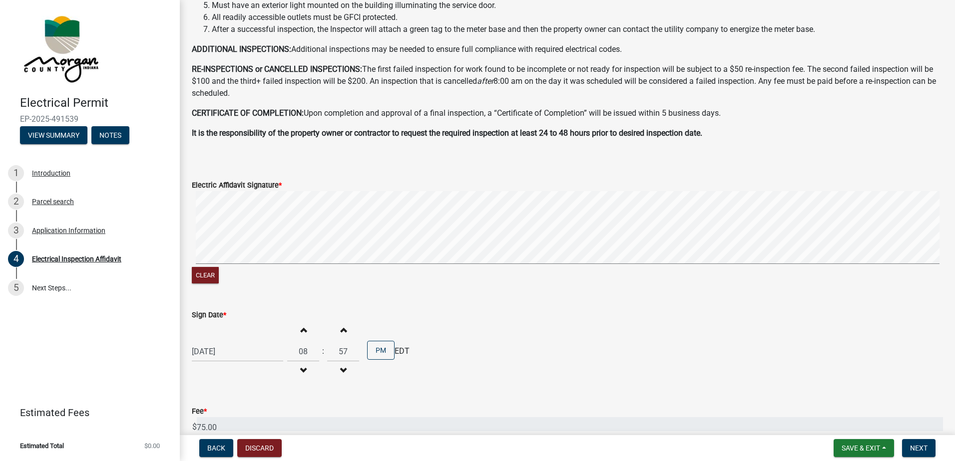
click at [341, 368] on span "button" at bounding box center [343, 371] width 5 height 8
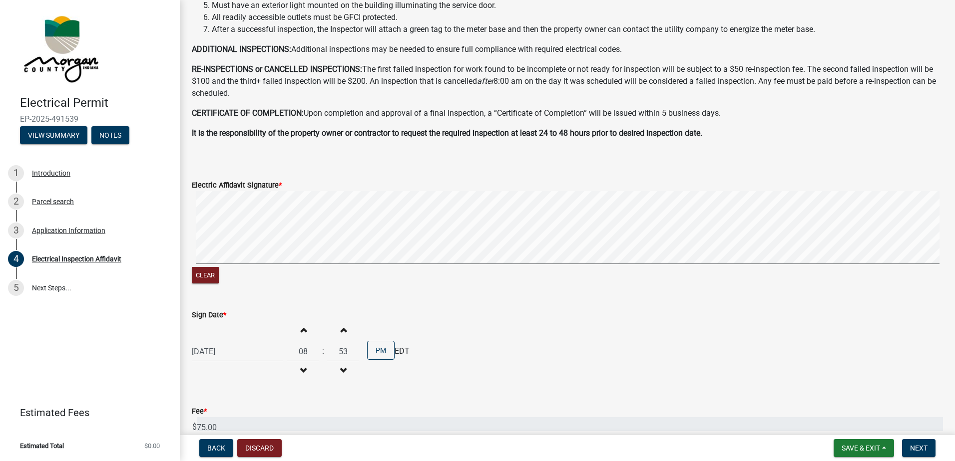
type input "52"
click at [378, 351] on button "PM" at bounding box center [380, 350] width 27 height 19
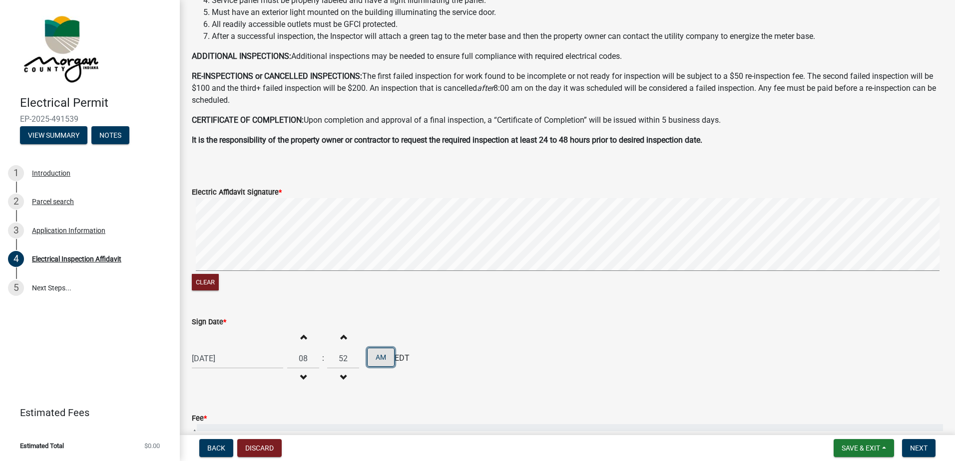
scroll to position [204, 0]
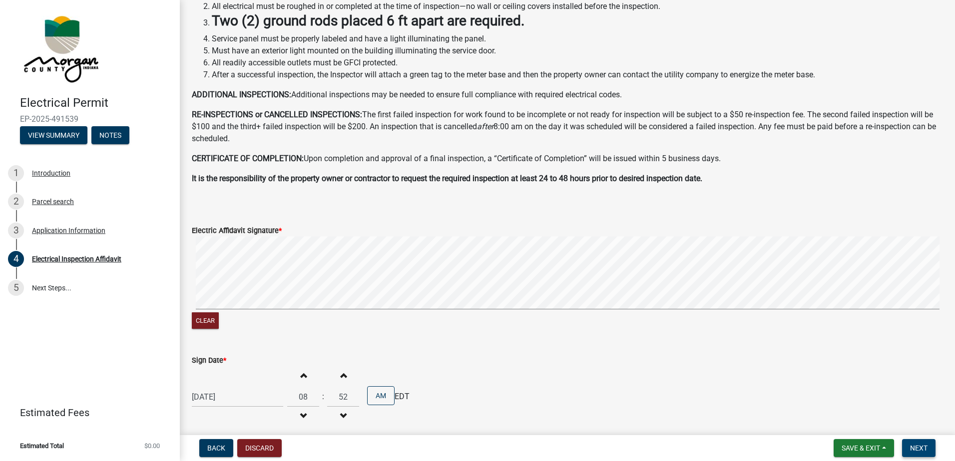
click at [916, 442] on button "Next" at bounding box center [918, 448] width 33 height 18
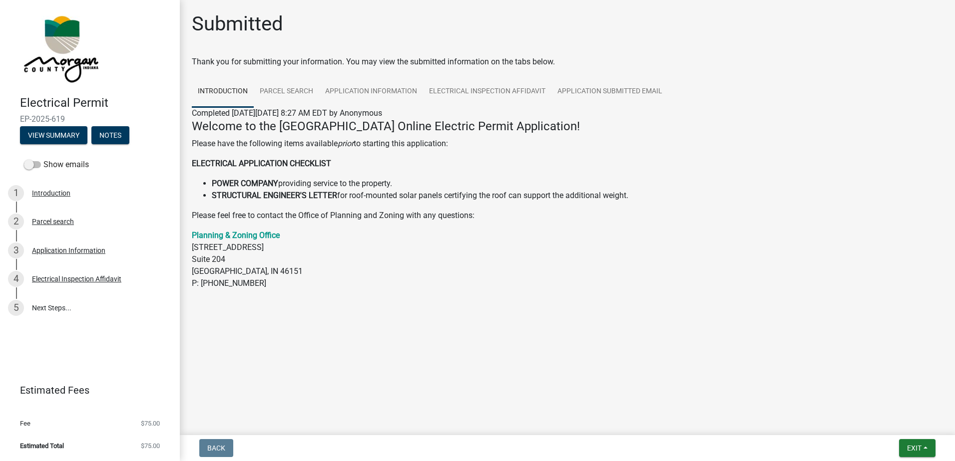
drag, startPoint x: 80, startPoint y: 118, endPoint x: 15, endPoint y: 117, distance: 65.4
click at [15, 117] on div "Electrical Permit EP-2025-619 View Summary Notes" at bounding box center [90, 117] width 164 height 59
copy span "EP-2025-619"
click at [920, 453] on button "Exit" at bounding box center [917, 448] width 36 height 18
click at [892, 399] on button "Save" at bounding box center [895, 399] width 80 height 24
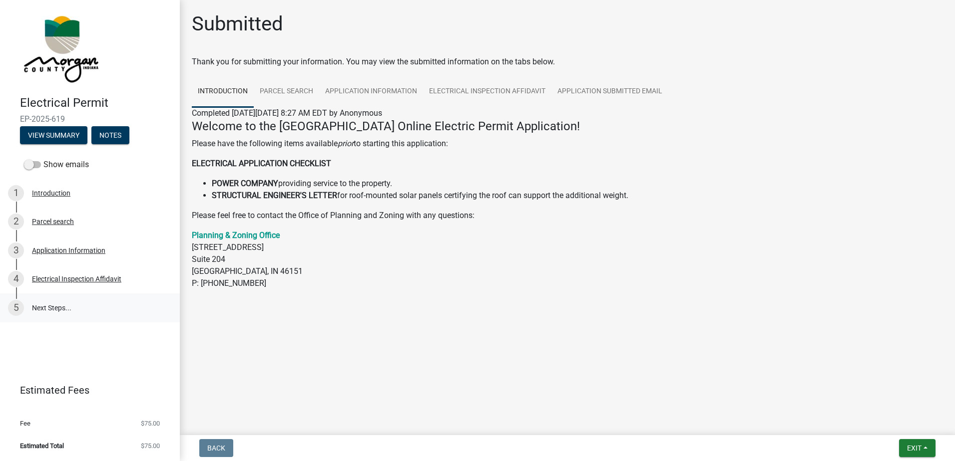
click at [45, 311] on link "5 Next Steps..." at bounding box center [90, 308] width 180 height 29
click at [69, 132] on button "View Summary" at bounding box center [53, 135] width 67 height 18
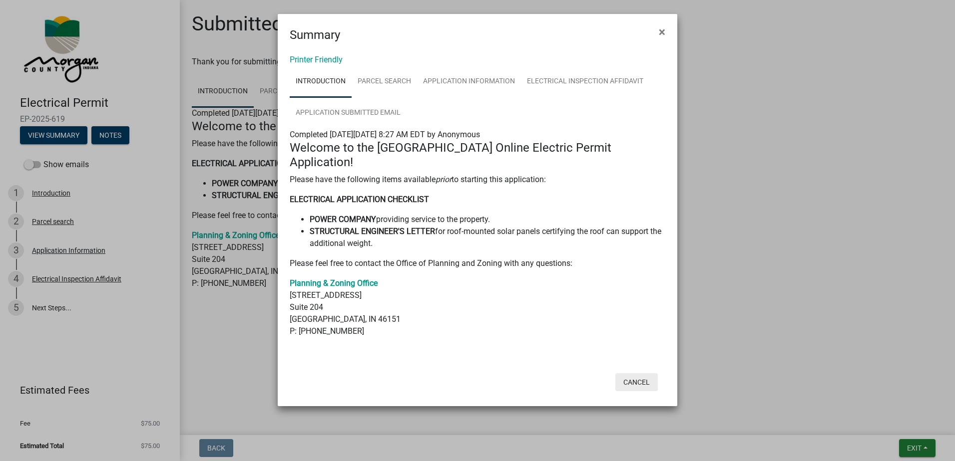
click at [644, 374] on button "Cancel" at bounding box center [636, 383] width 42 height 18
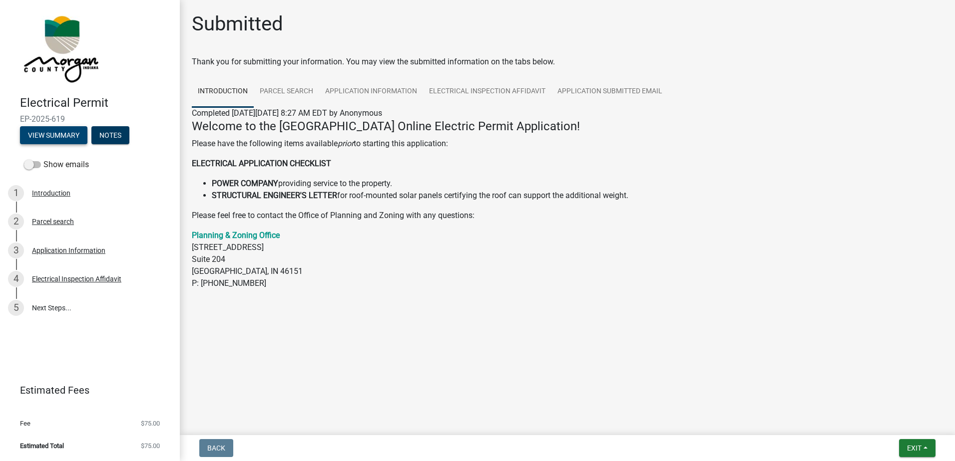
click at [66, 136] on button "View Summary" at bounding box center [53, 135] width 67 height 18
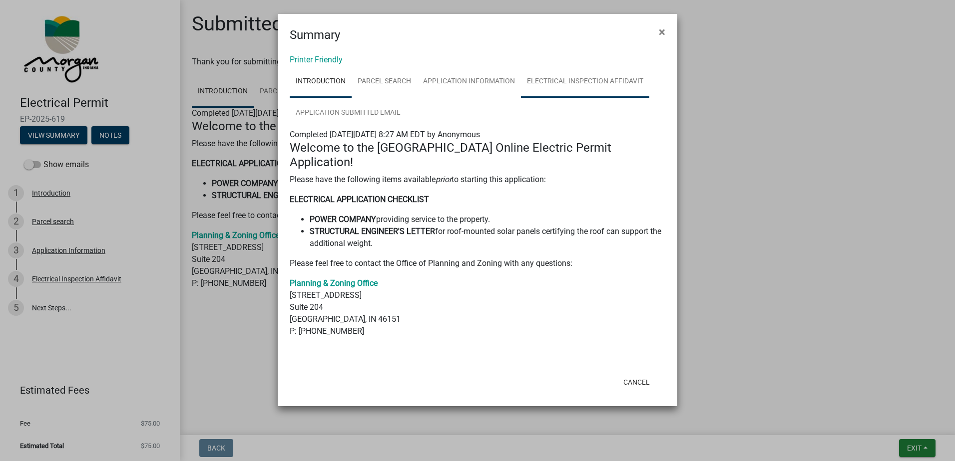
click at [567, 81] on link "Electrical Inspection Affidavit" at bounding box center [585, 82] width 128 height 32
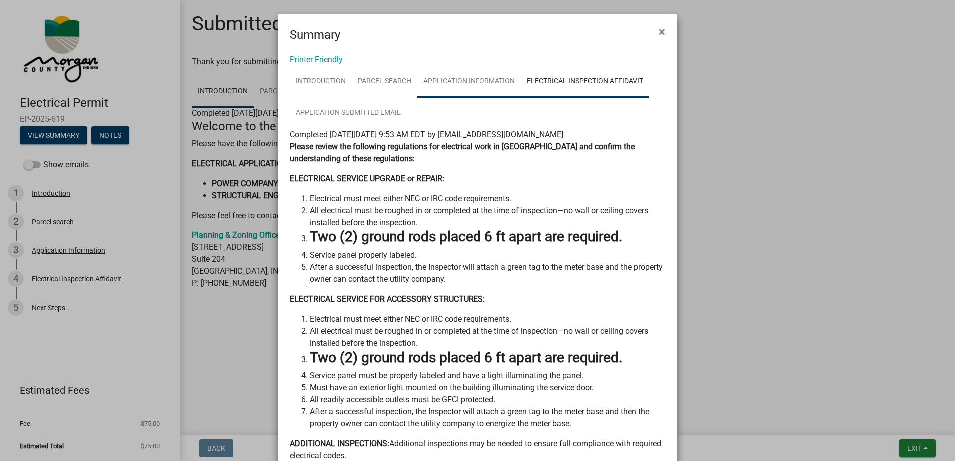
click at [494, 78] on link "Application Information" at bounding box center [469, 82] width 104 height 32
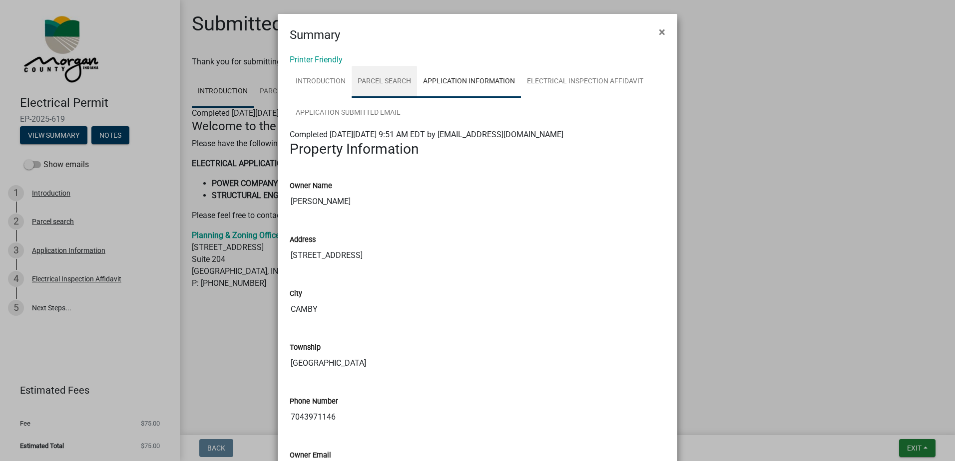
click at [401, 77] on link "Parcel search" at bounding box center [384, 82] width 65 height 32
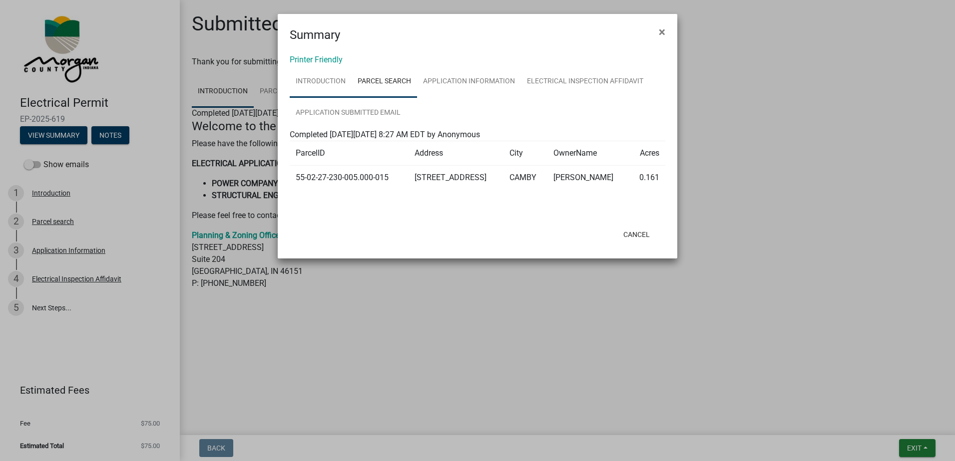
click at [328, 76] on link "Introduction" at bounding box center [321, 82] width 62 height 32
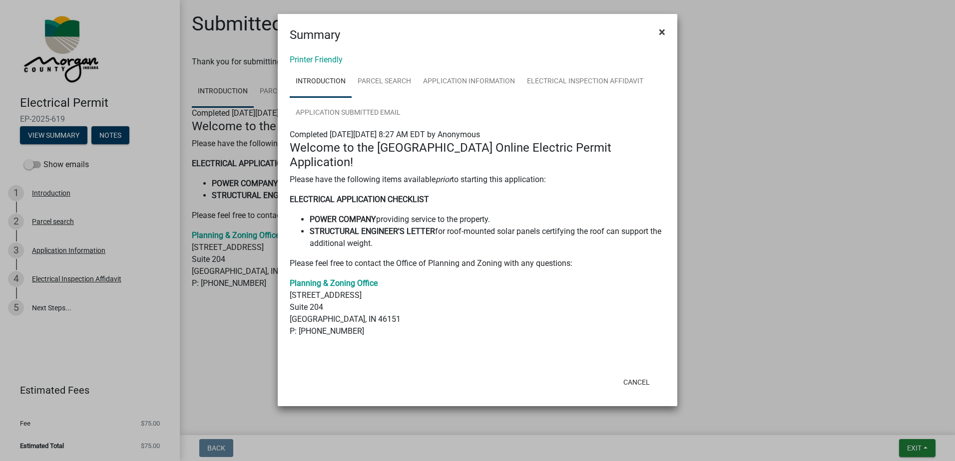
click at [667, 27] on button "×" at bounding box center [662, 32] width 22 height 28
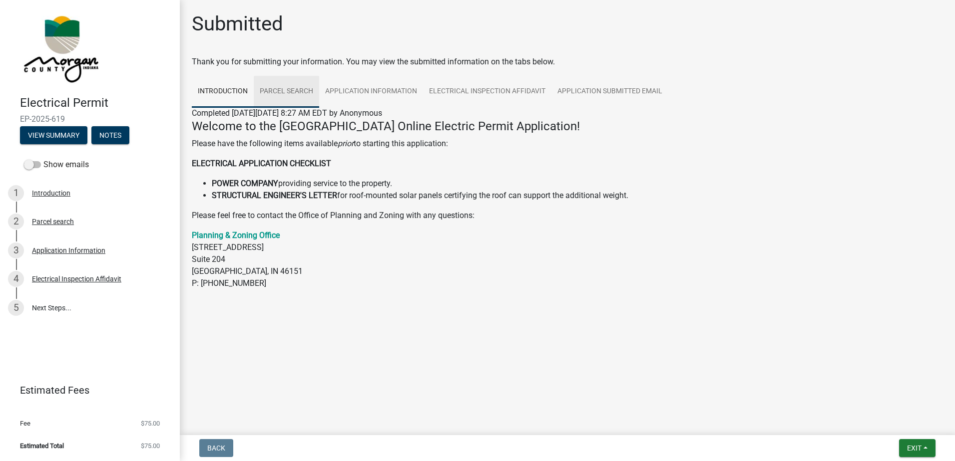
click at [266, 92] on link "Parcel search" at bounding box center [286, 92] width 65 height 32
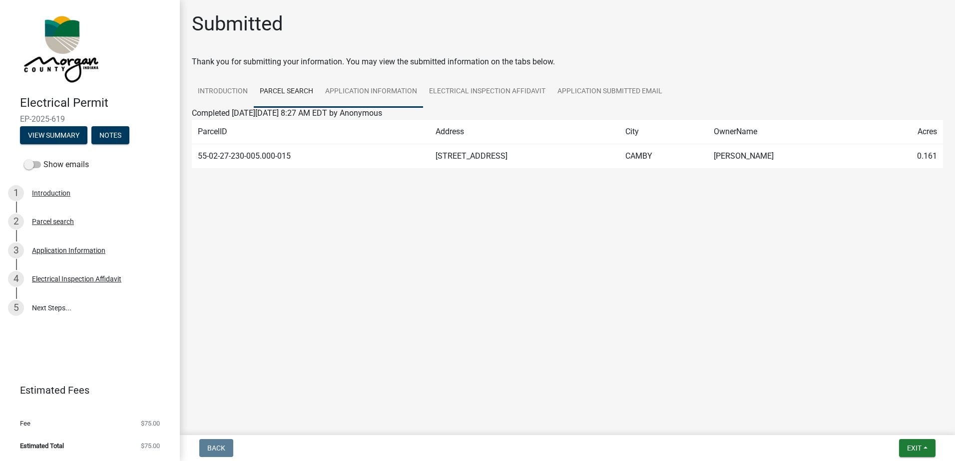
click at [352, 90] on link "Application Information" at bounding box center [371, 92] width 104 height 32
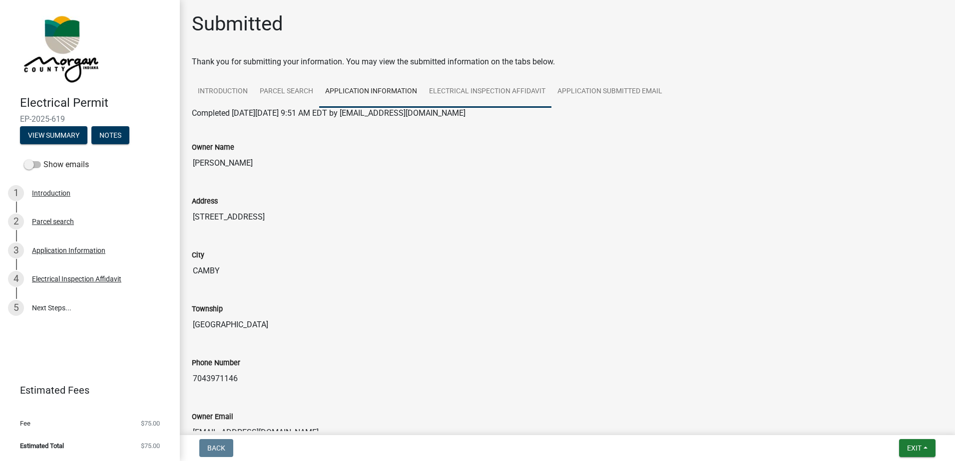
click at [463, 86] on link "Electrical Inspection Affidavit" at bounding box center [487, 92] width 128 height 32
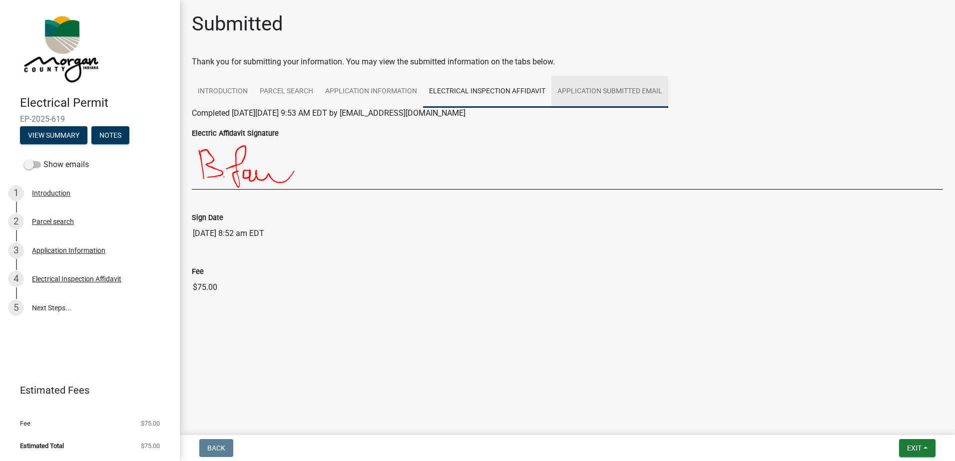
click at [627, 92] on link "Application Submitted Email" at bounding box center [609, 92] width 117 height 32
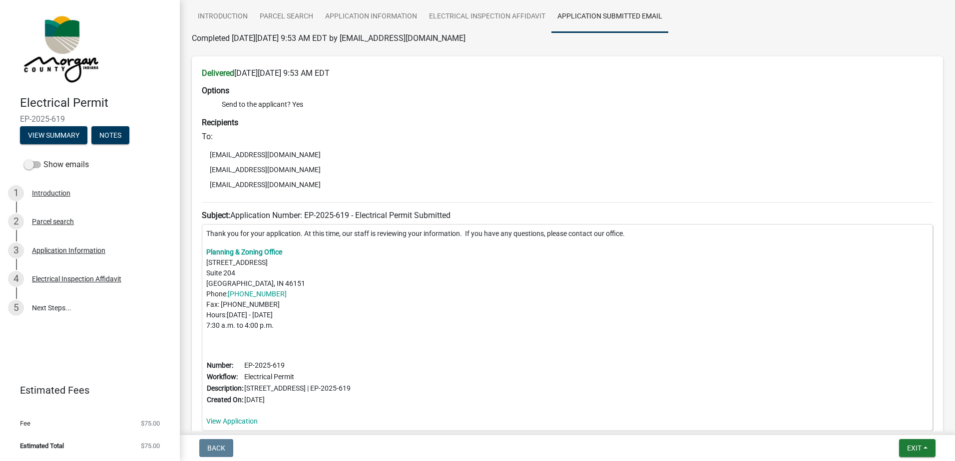
scroll to position [148, 0]
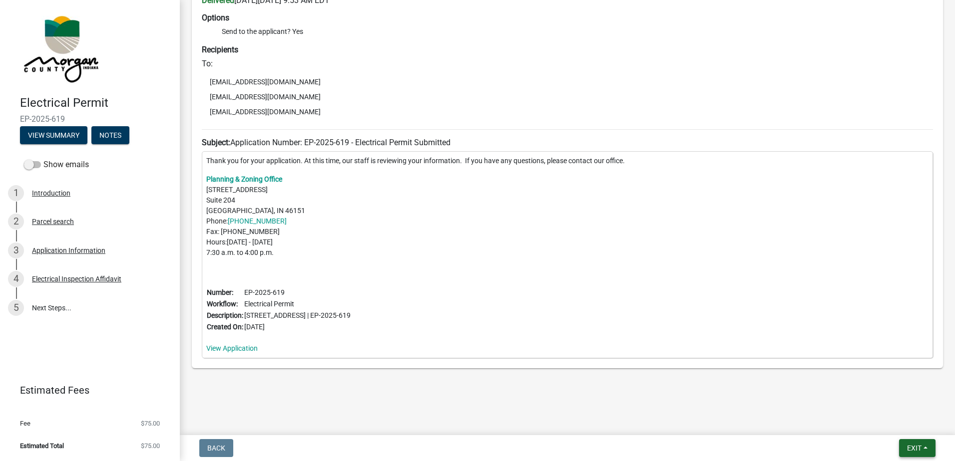
click at [920, 443] on button "Exit" at bounding box center [917, 448] width 36 height 18
click at [901, 425] on button "Save & Exit" at bounding box center [895, 423] width 80 height 24
